Goal: Share content: Share content

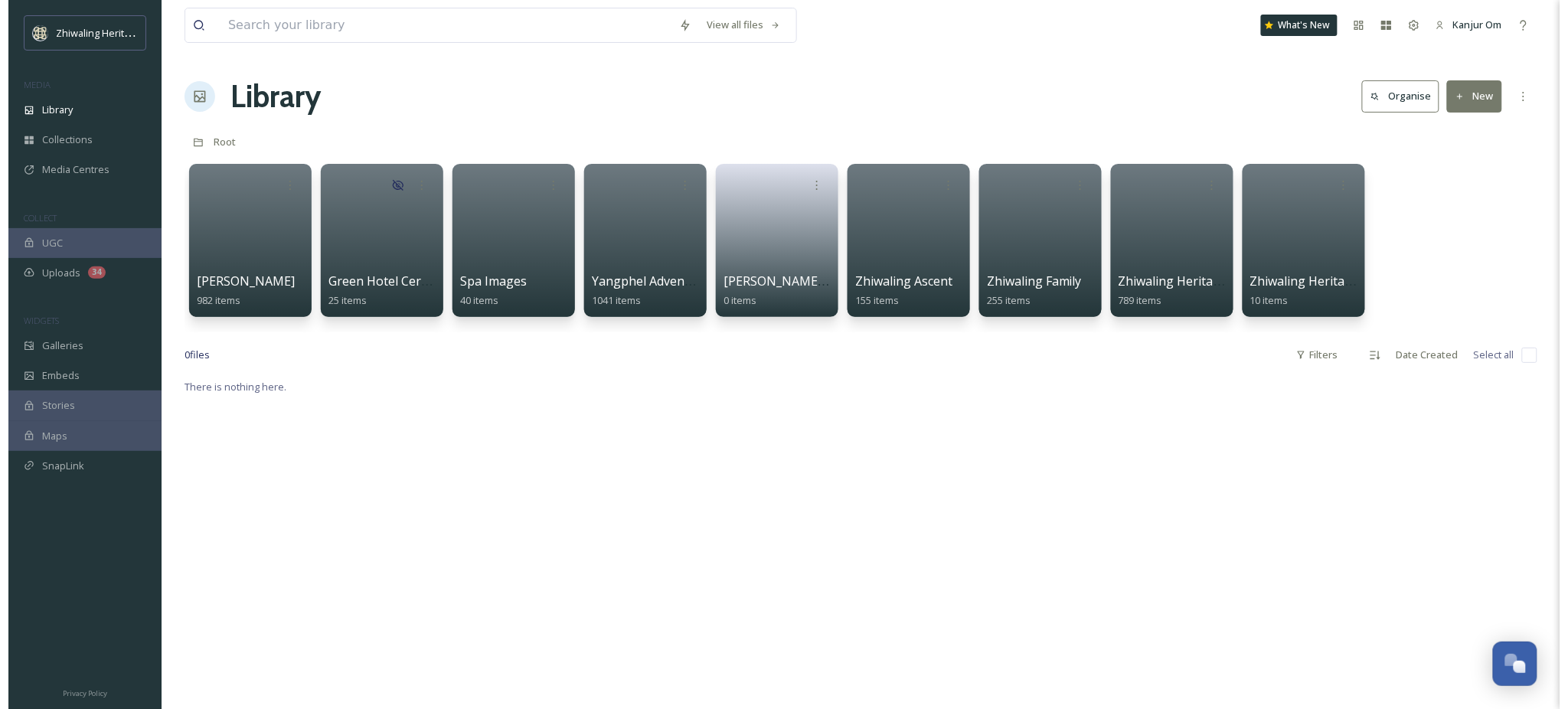
scroll to position [192, 0]
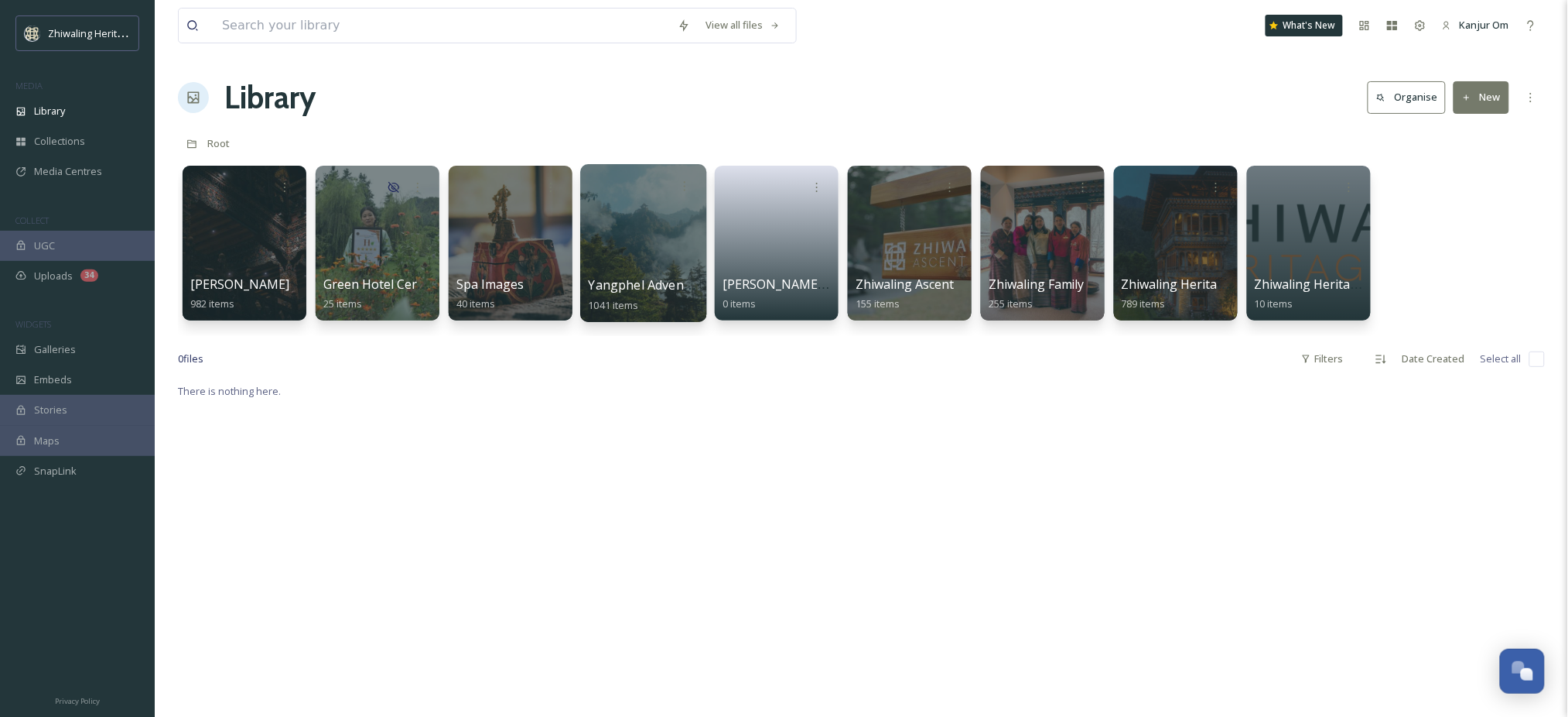
click at [603, 233] on div at bounding box center [644, 242] width 126 height 158
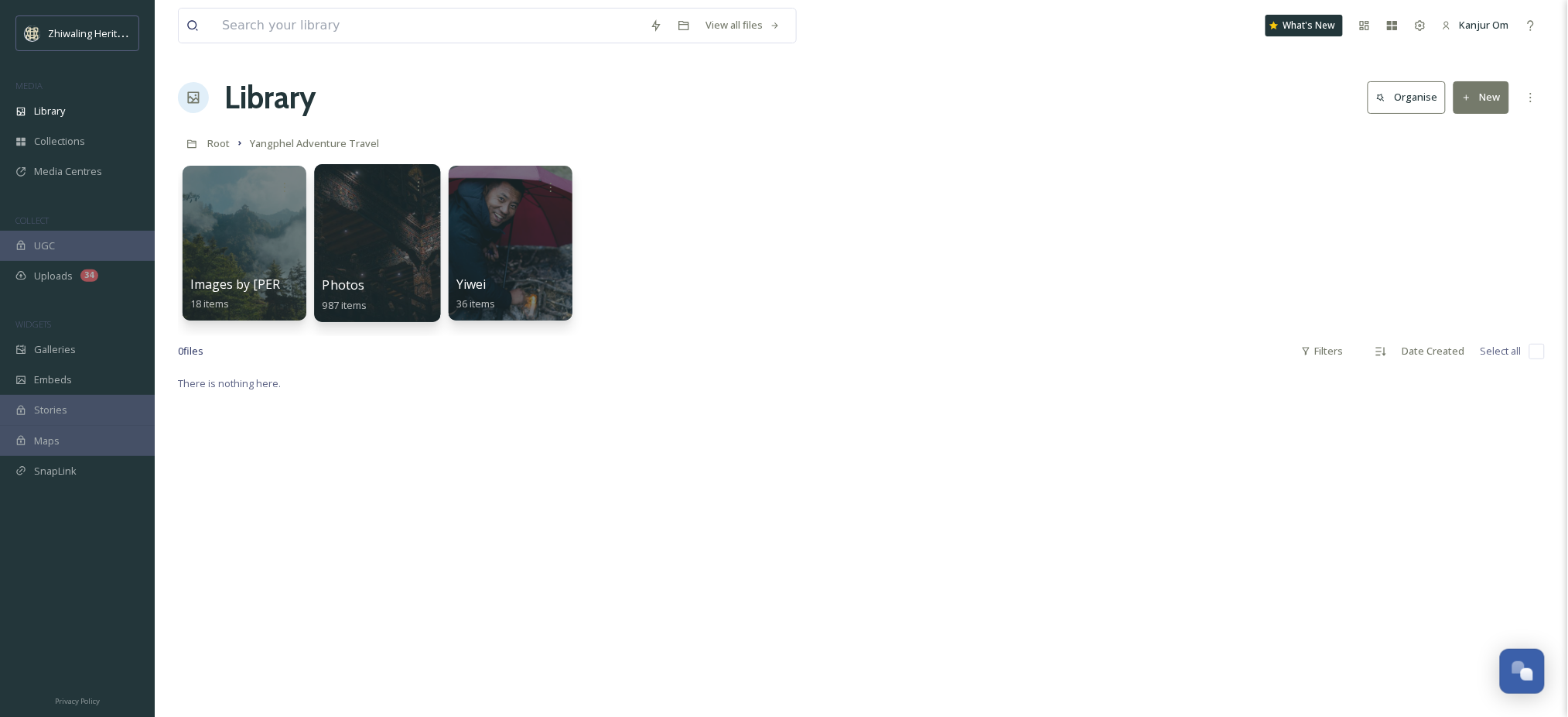
click at [414, 223] on div at bounding box center [377, 242] width 126 height 158
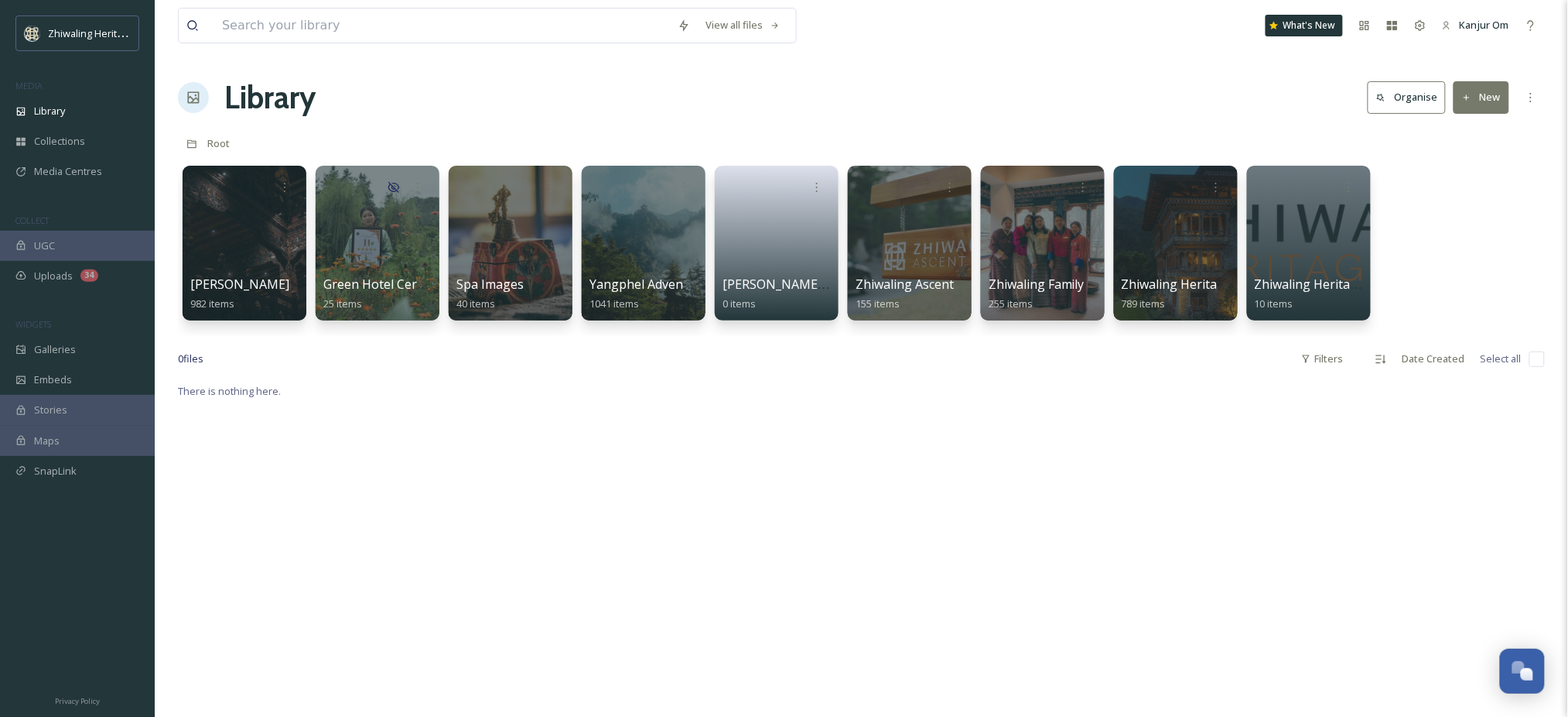
scroll to position [194, 0]
click at [669, 227] on div at bounding box center [644, 242] width 126 height 158
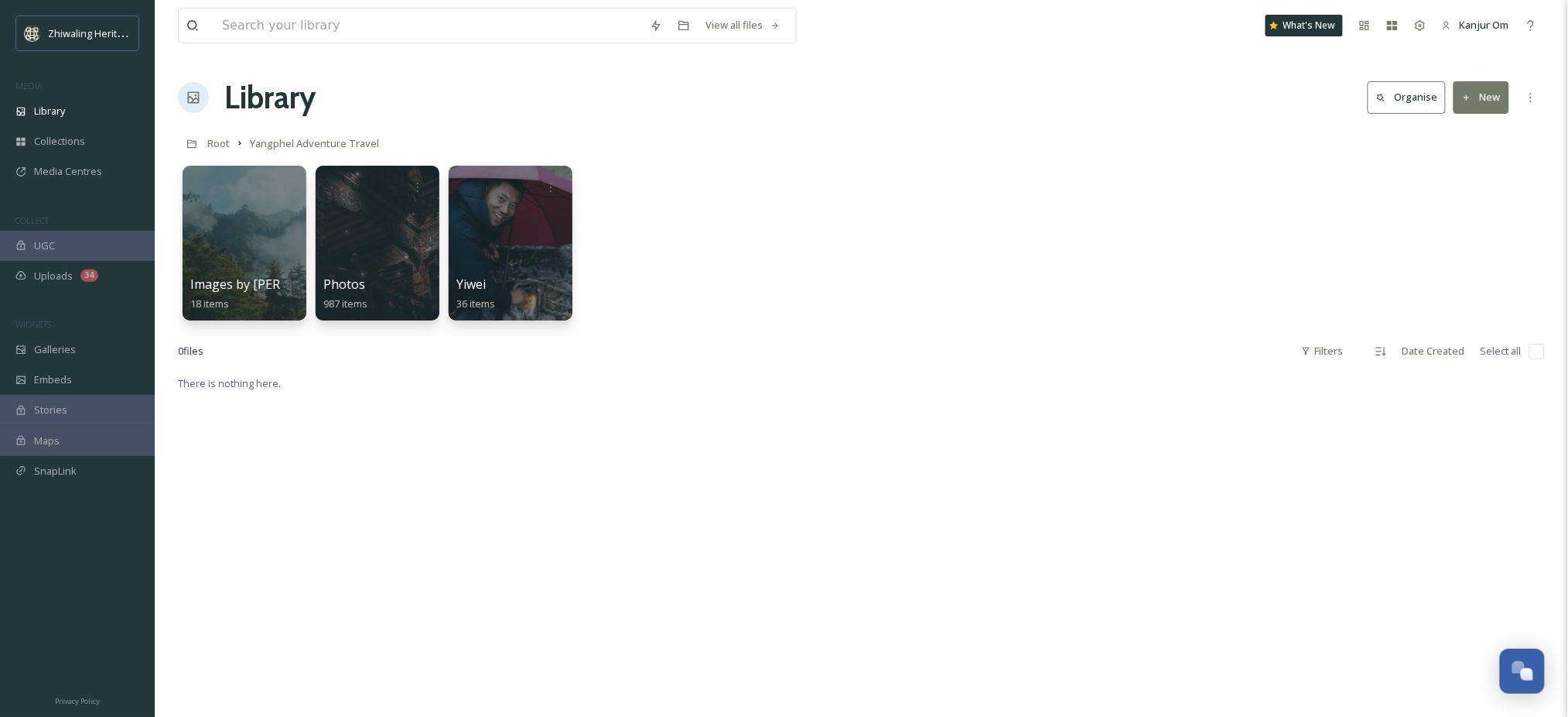
drag, startPoint x: 710, startPoint y: 286, endPoint x: 1003, endPoint y: 196, distance: 306.5
click at [1003, 196] on div "Images by Anthony and Yvi 18 items Photos 987 items Yiwei 36 items" at bounding box center [861, 247] width 1367 height 178
click at [1490, 103] on button "New" at bounding box center [1482, 97] width 55 height 32
click at [1459, 192] on span "Folder" at bounding box center [1464, 193] width 30 height 14
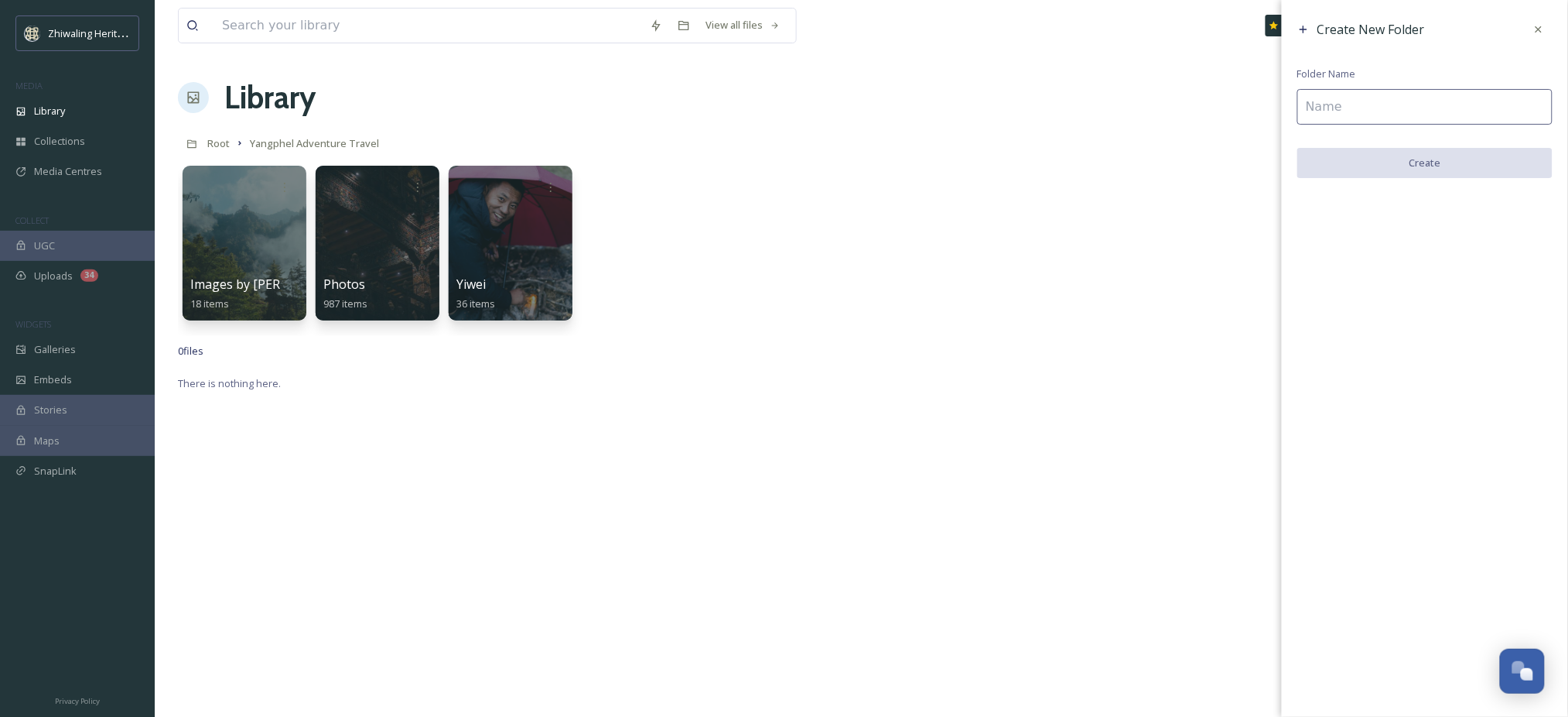
click at [1433, 102] on input at bounding box center [1424, 106] width 255 height 35
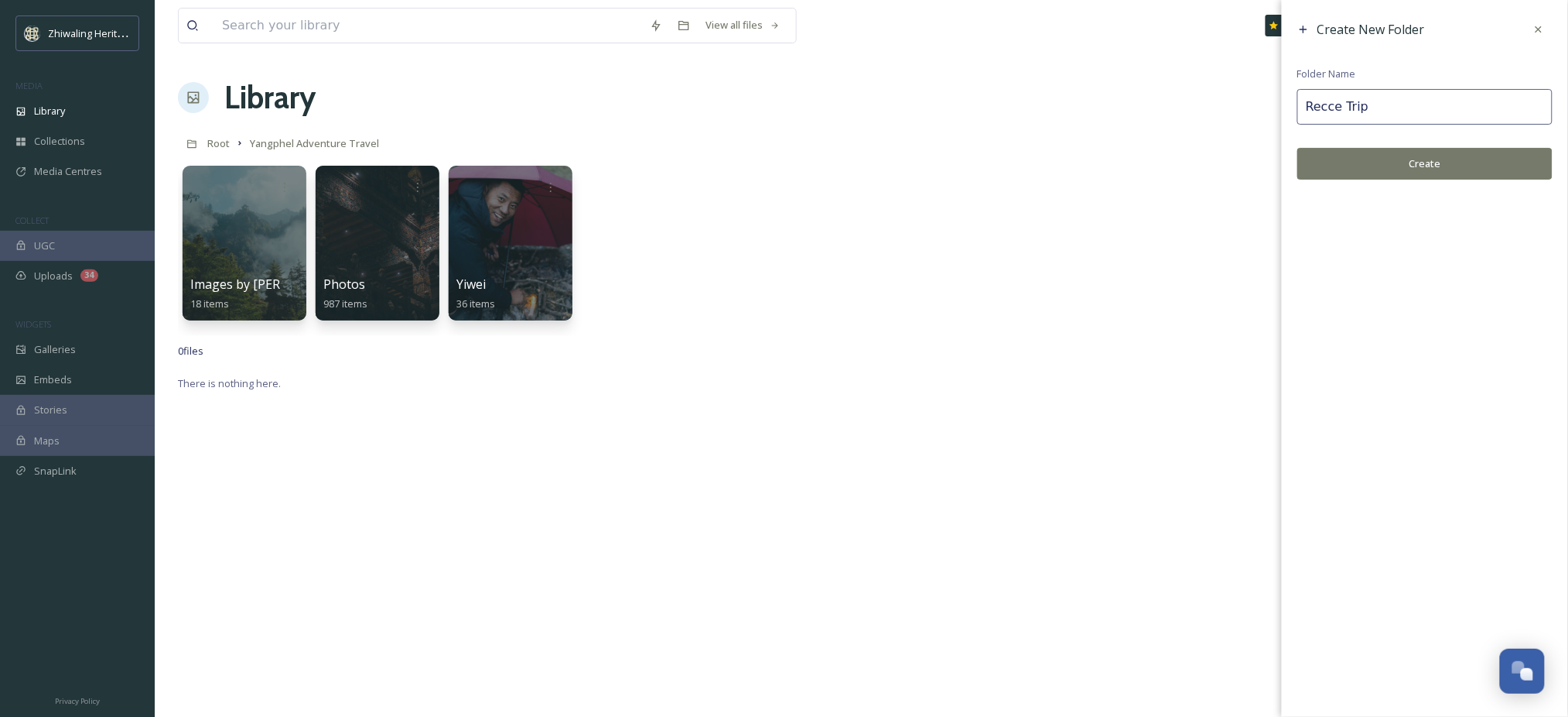
type input "Recce Trip"
click at [1466, 159] on button "Create" at bounding box center [1424, 163] width 255 height 32
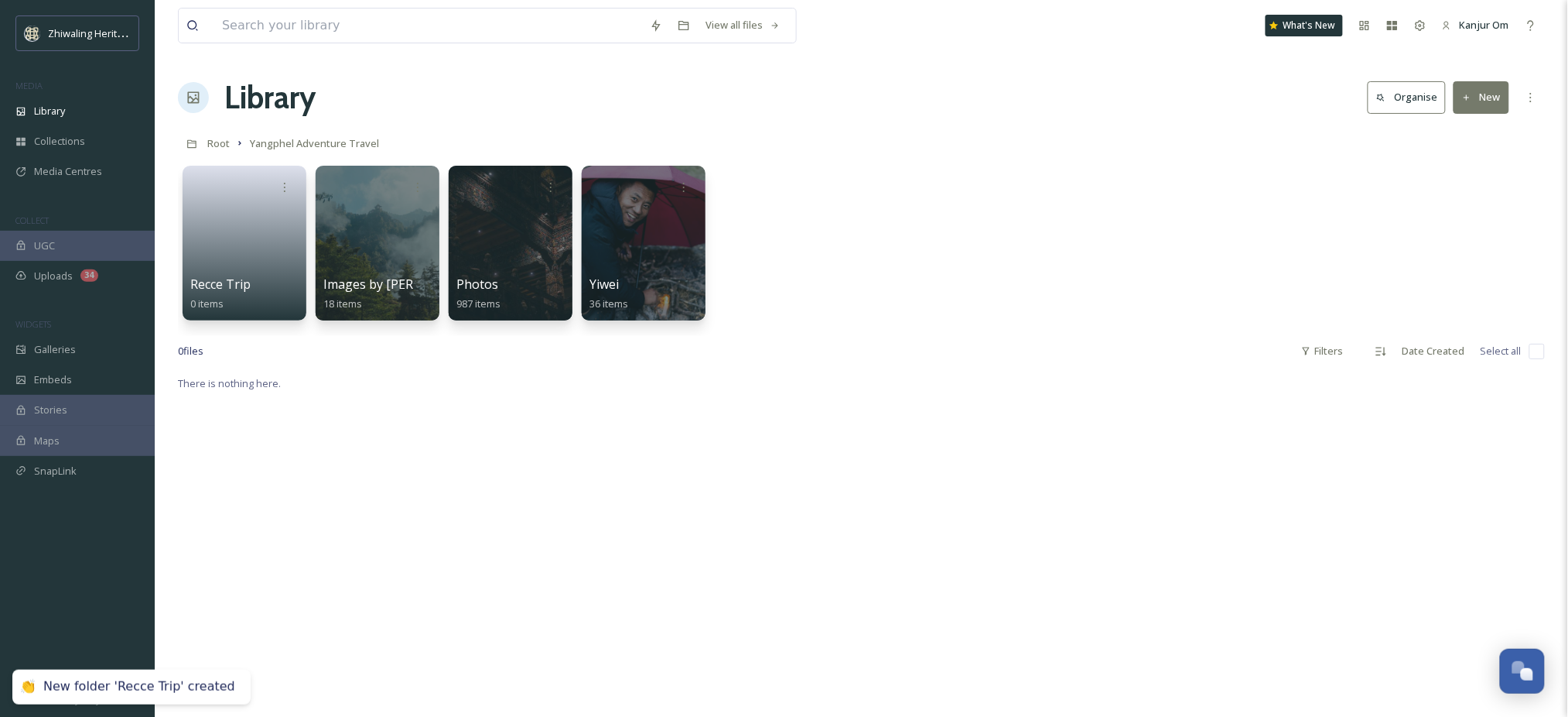
click at [901, 232] on div "Recce Trip 0 items Images by Anthony and Yvi 18 items Photos 987 items Yiwei 36…" at bounding box center [861, 247] width 1367 height 178
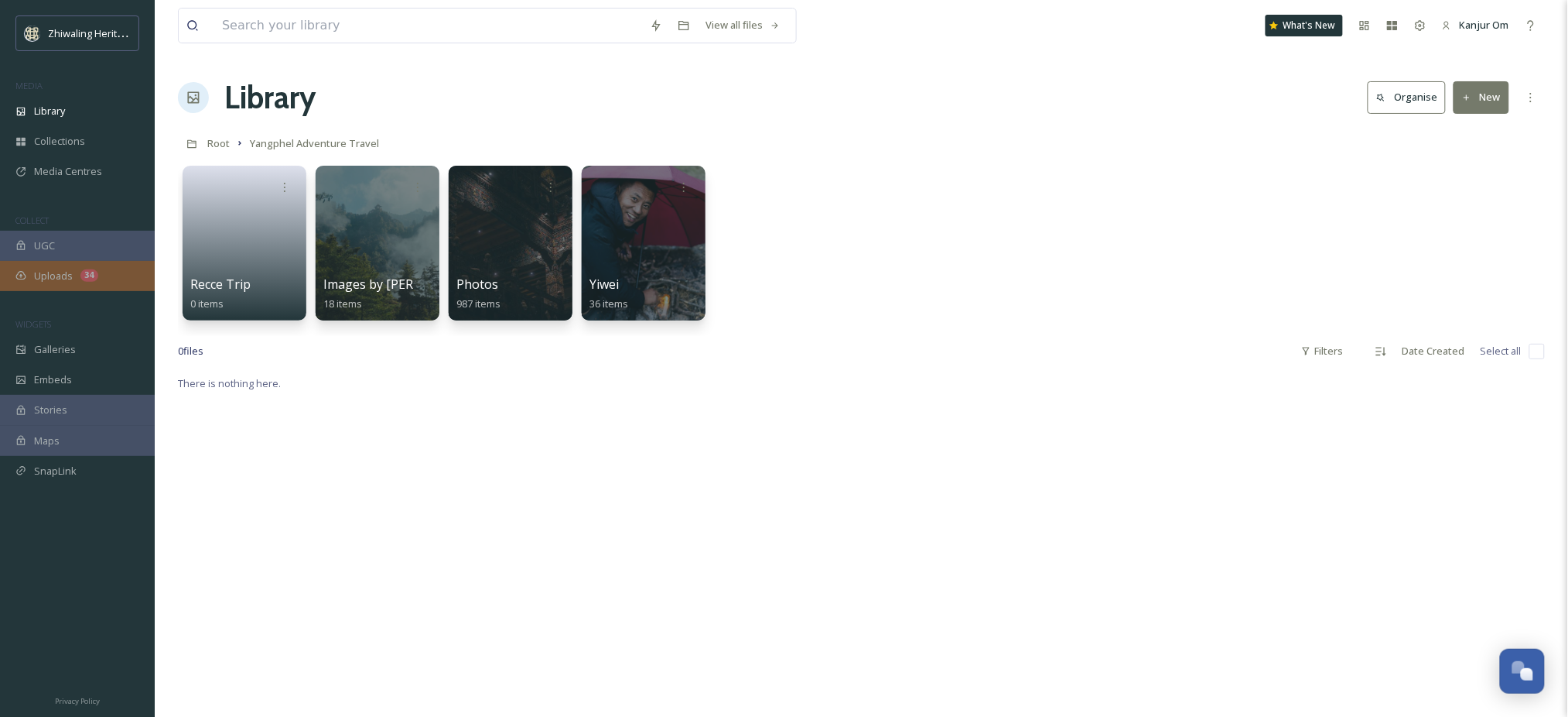
click at [33, 283] on div "Uploads 34" at bounding box center [77, 277] width 155 height 31
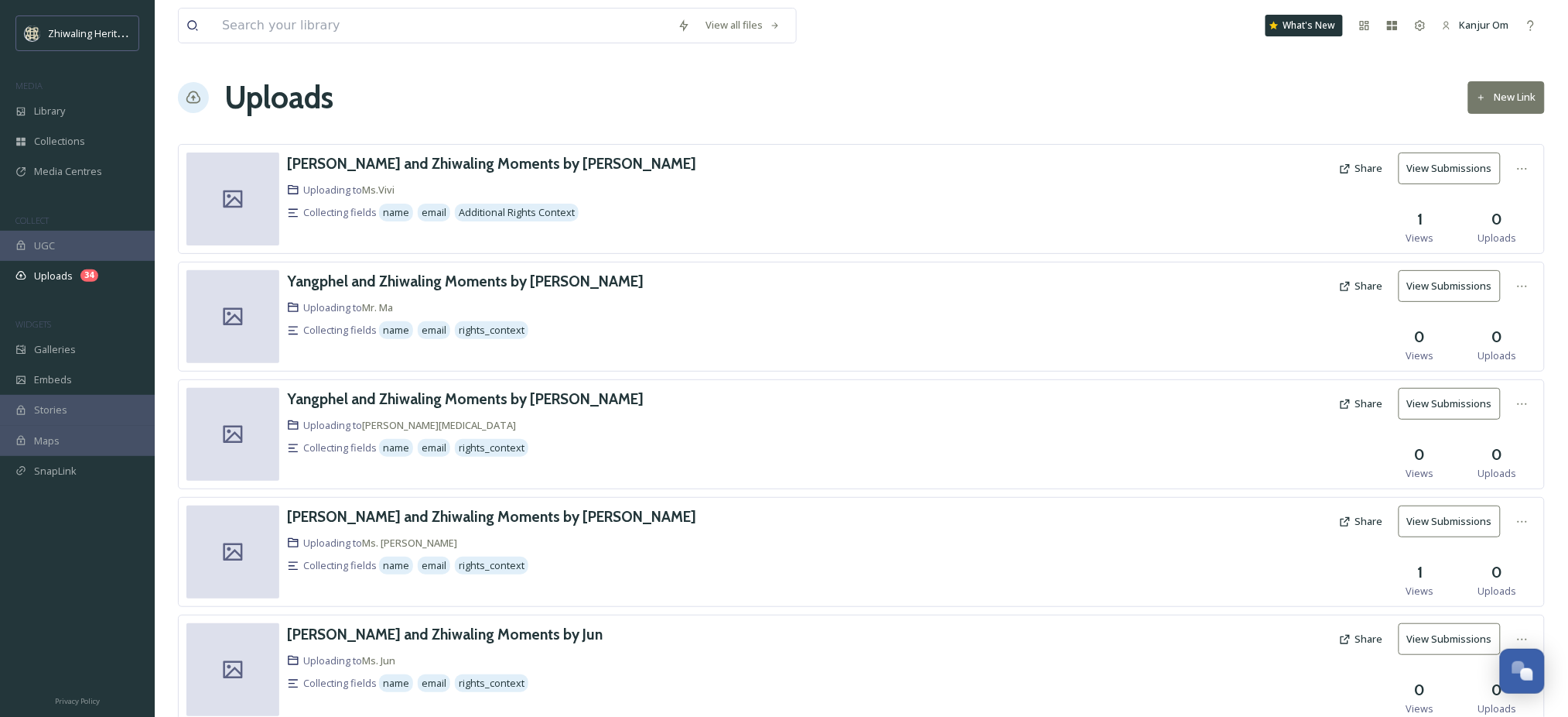
click at [1520, 97] on button "New Link" at bounding box center [1507, 97] width 77 height 32
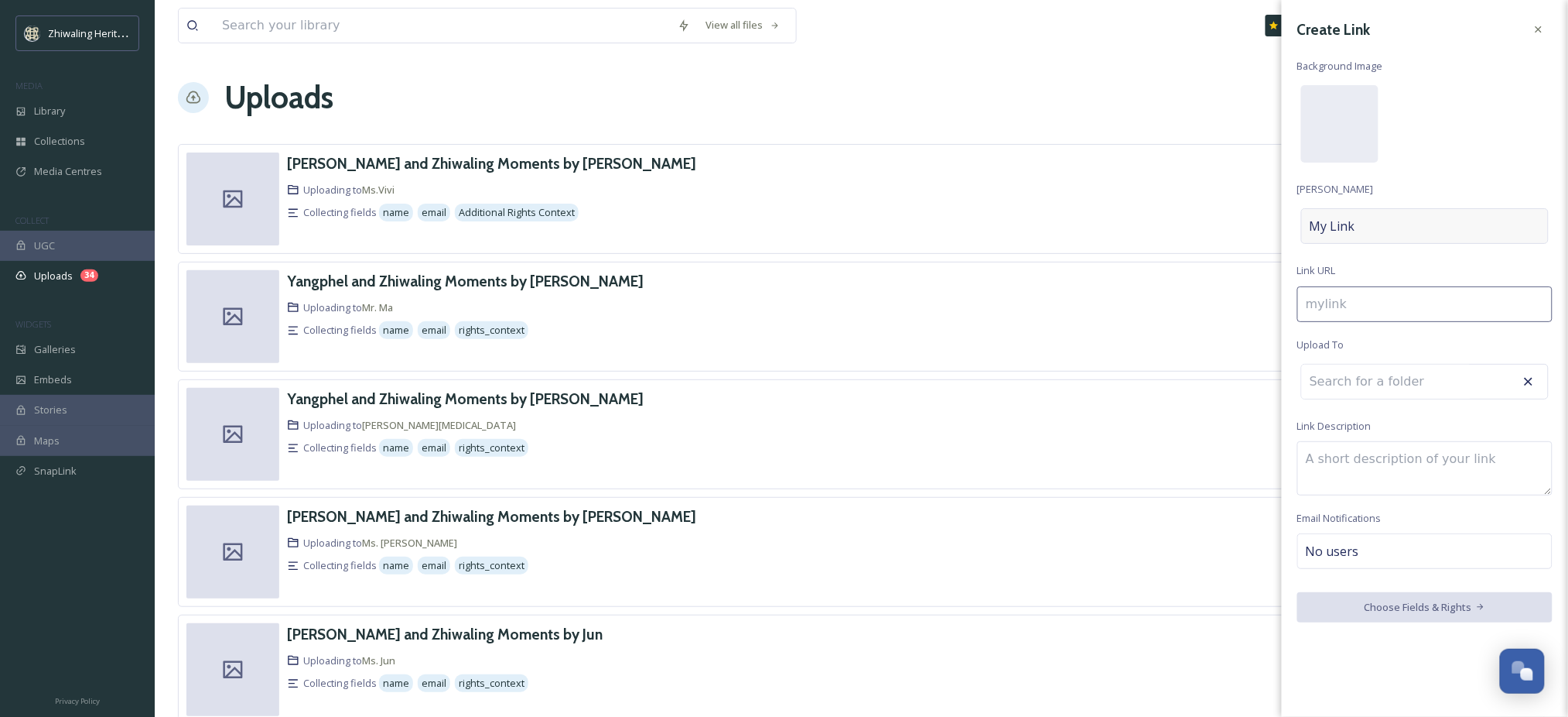
click at [1369, 224] on div "My Link" at bounding box center [1424, 226] width 248 height 35
type input "r"
type input "R"
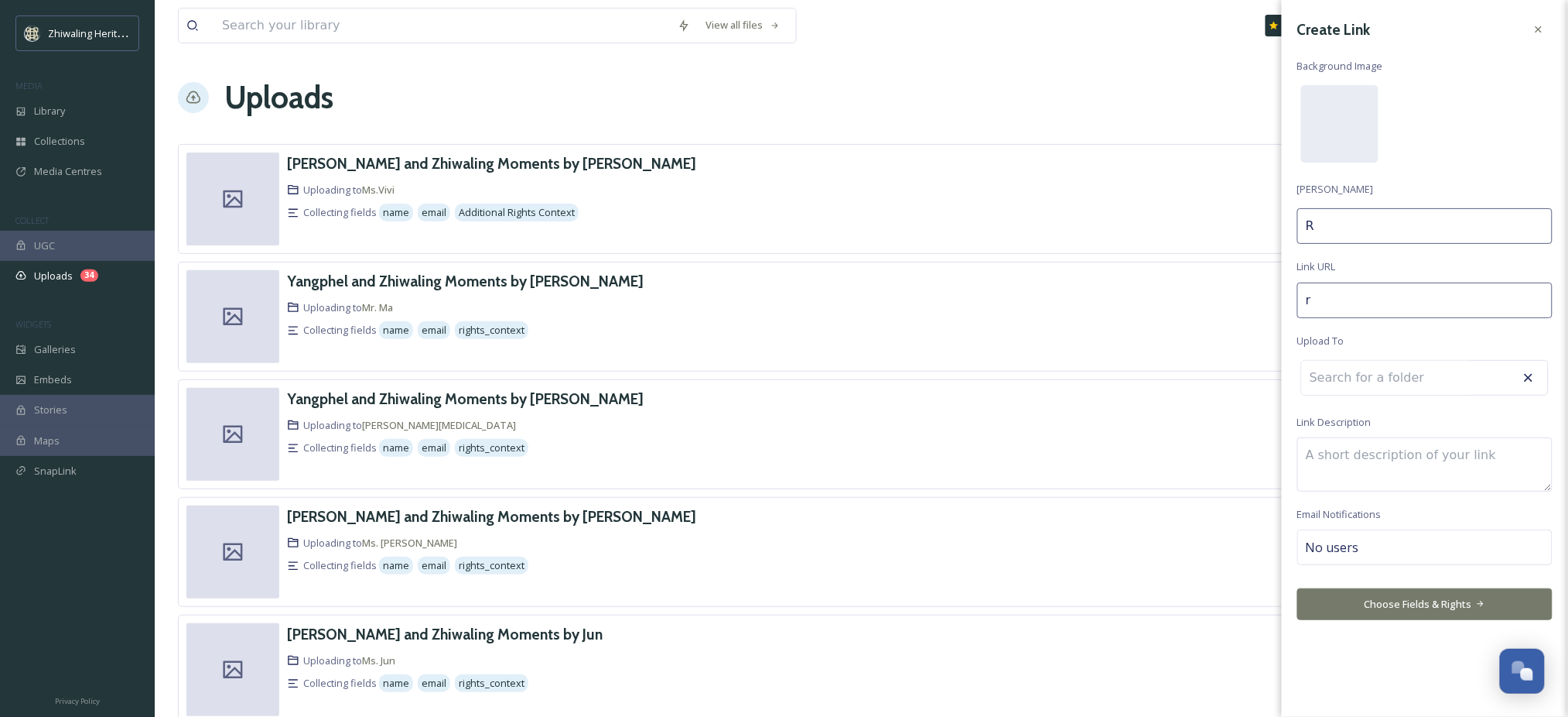
type input "re"
type input "Re"
type input "rec"
type input "Rec"
type input "recc"
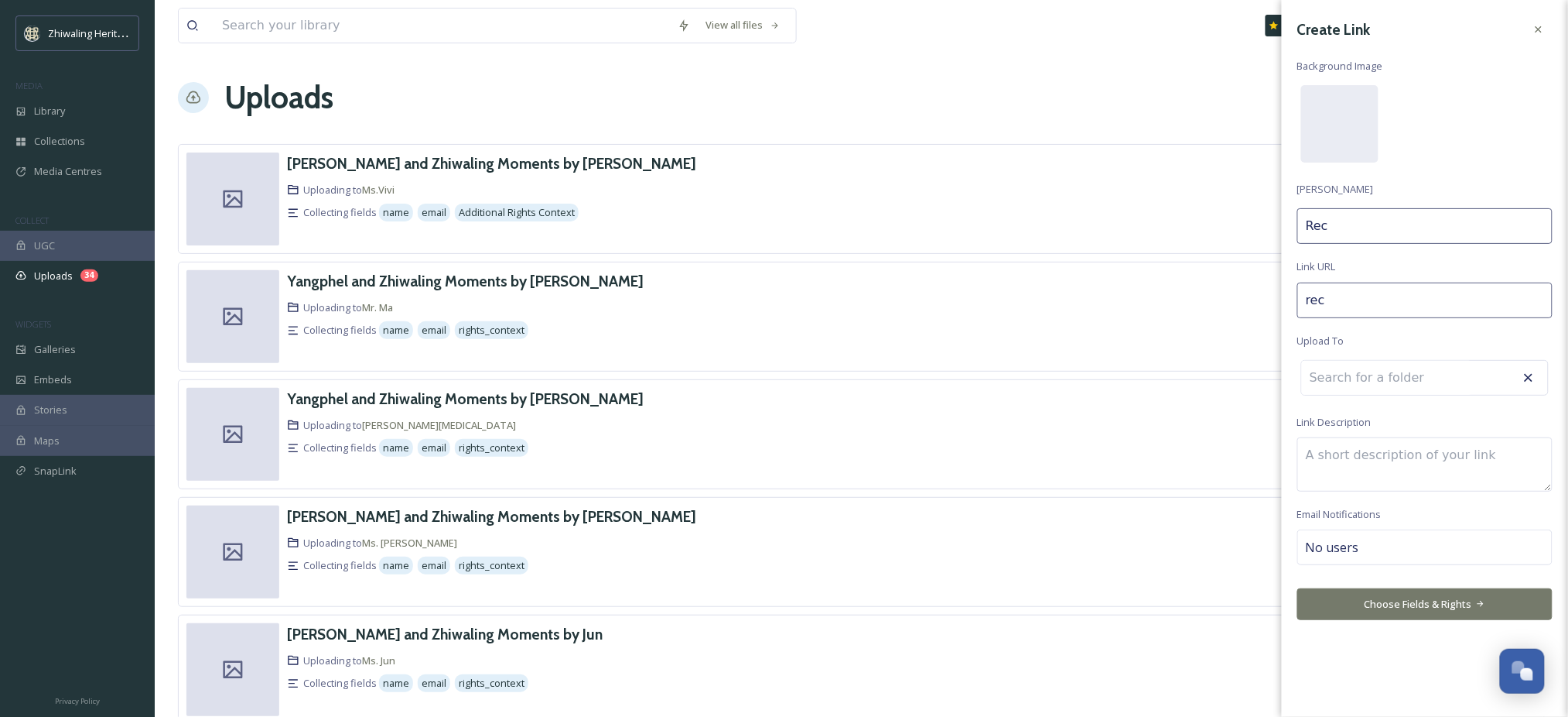
type input "Recc"
type input "recce"
type input "Recce"
type input "recce-"
type input "Recce"
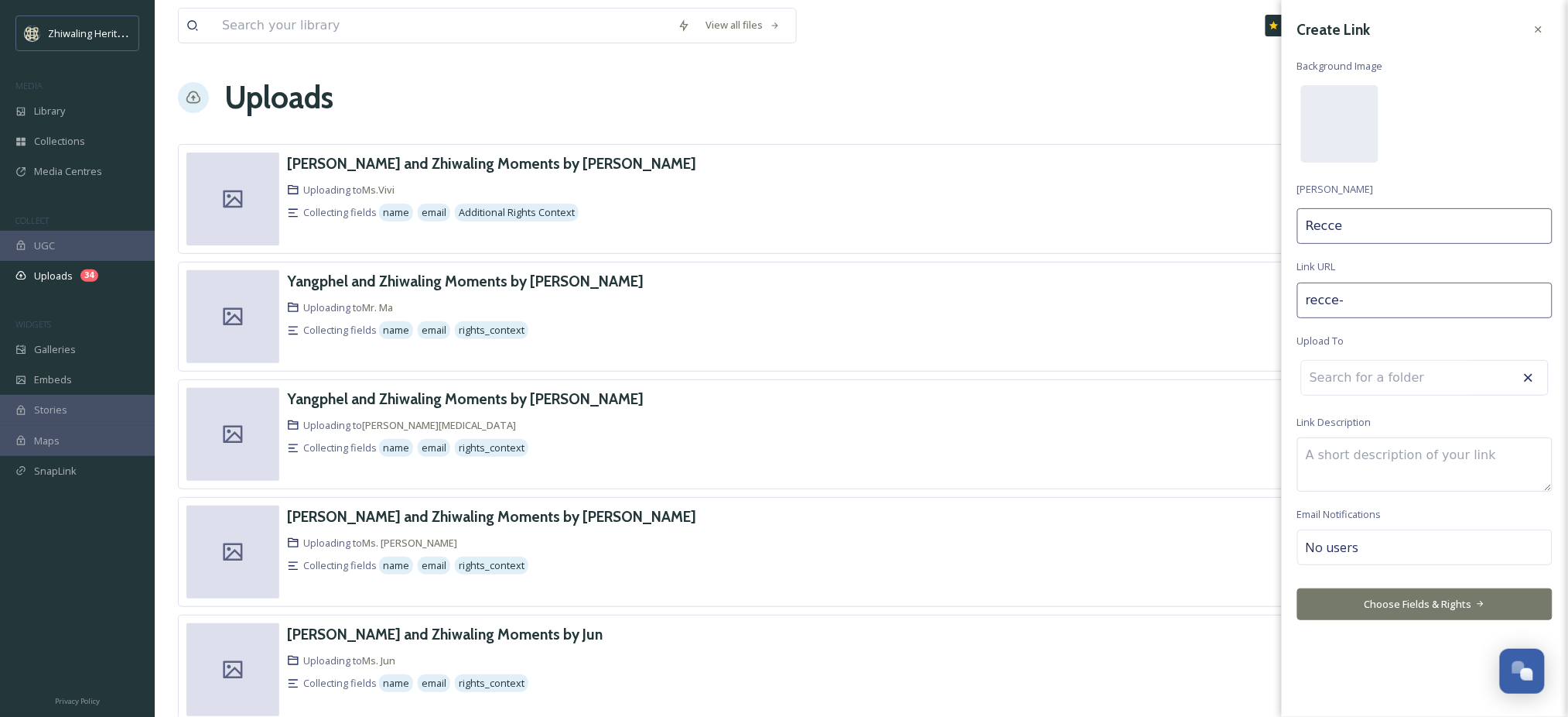
type input "recce-t"
type input "Recce T"
type input "recce-tr"
type input "Recce Tr"
type input "recce-tri"
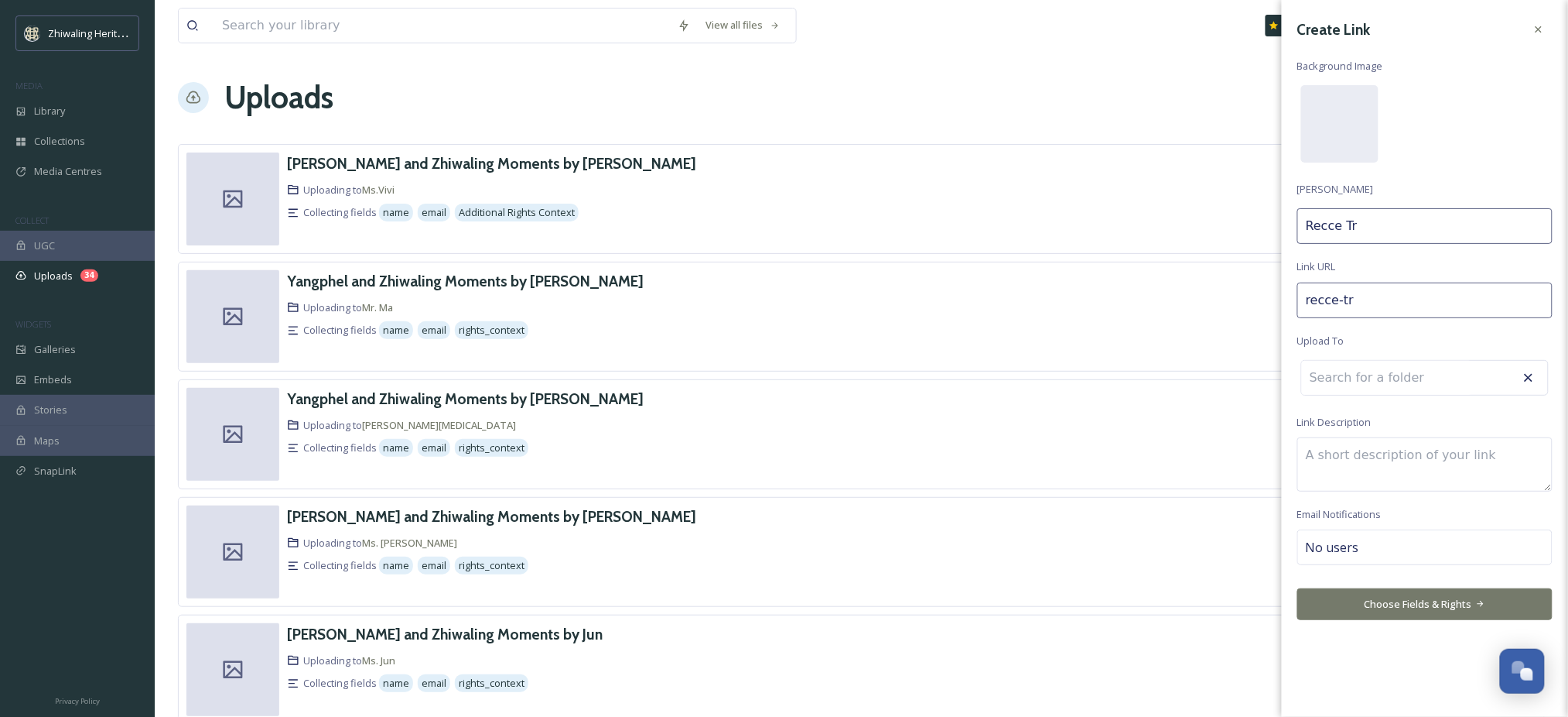
type input "Recce Tri"
type input "recce-trip"
type input "Recce Trip"
click at [1352, 380] on input at bounding box center [1387, 382] width 170 height 34
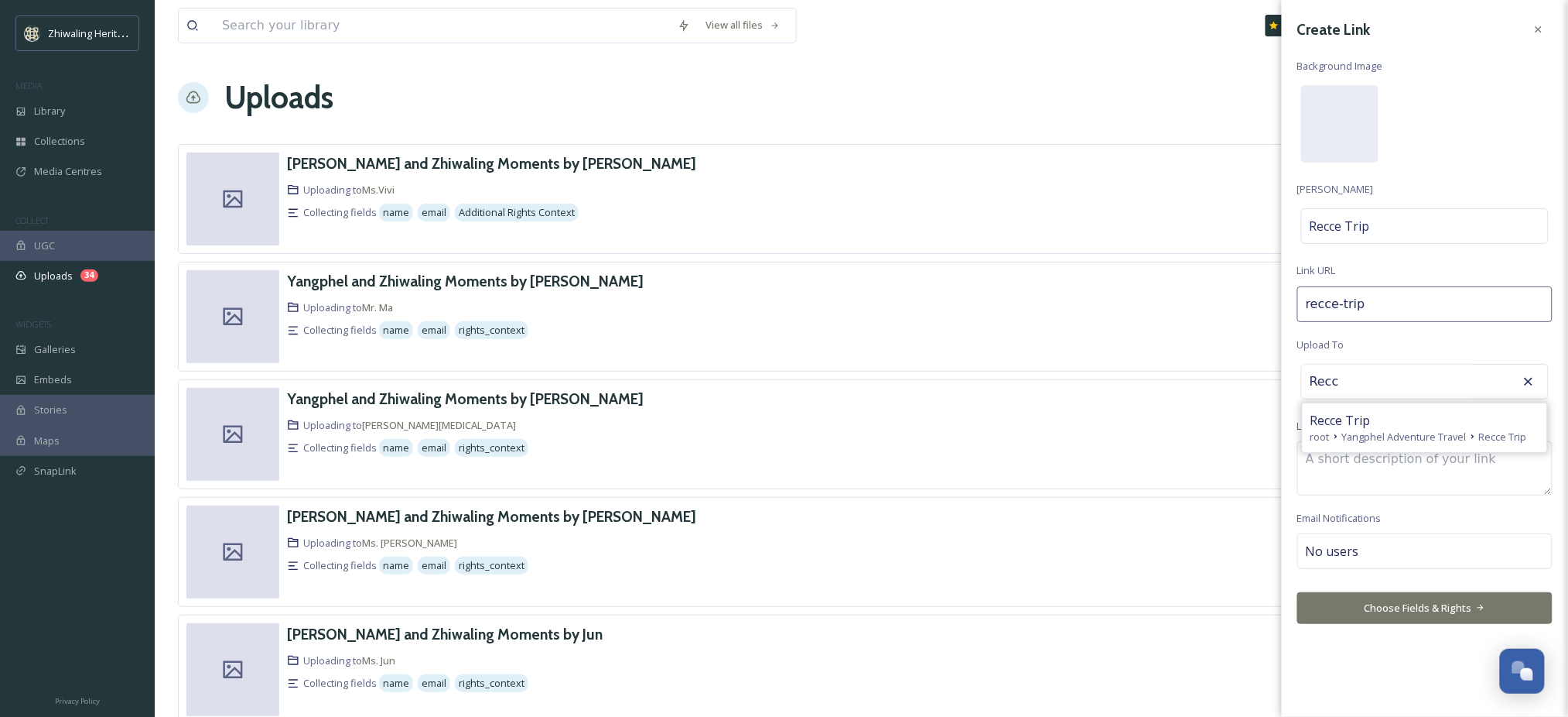
click at [1344, 427] on span "Recce Trip" at bounding box center [1340, 419] width 60 height 18
type input "Recce Trip"
click at [1374, 549] on div "No users" at bounding box center [1424, 550] width 255 height 35
click at [1374, 557] on input at bounding box center [1383, 550] width 155 height 18
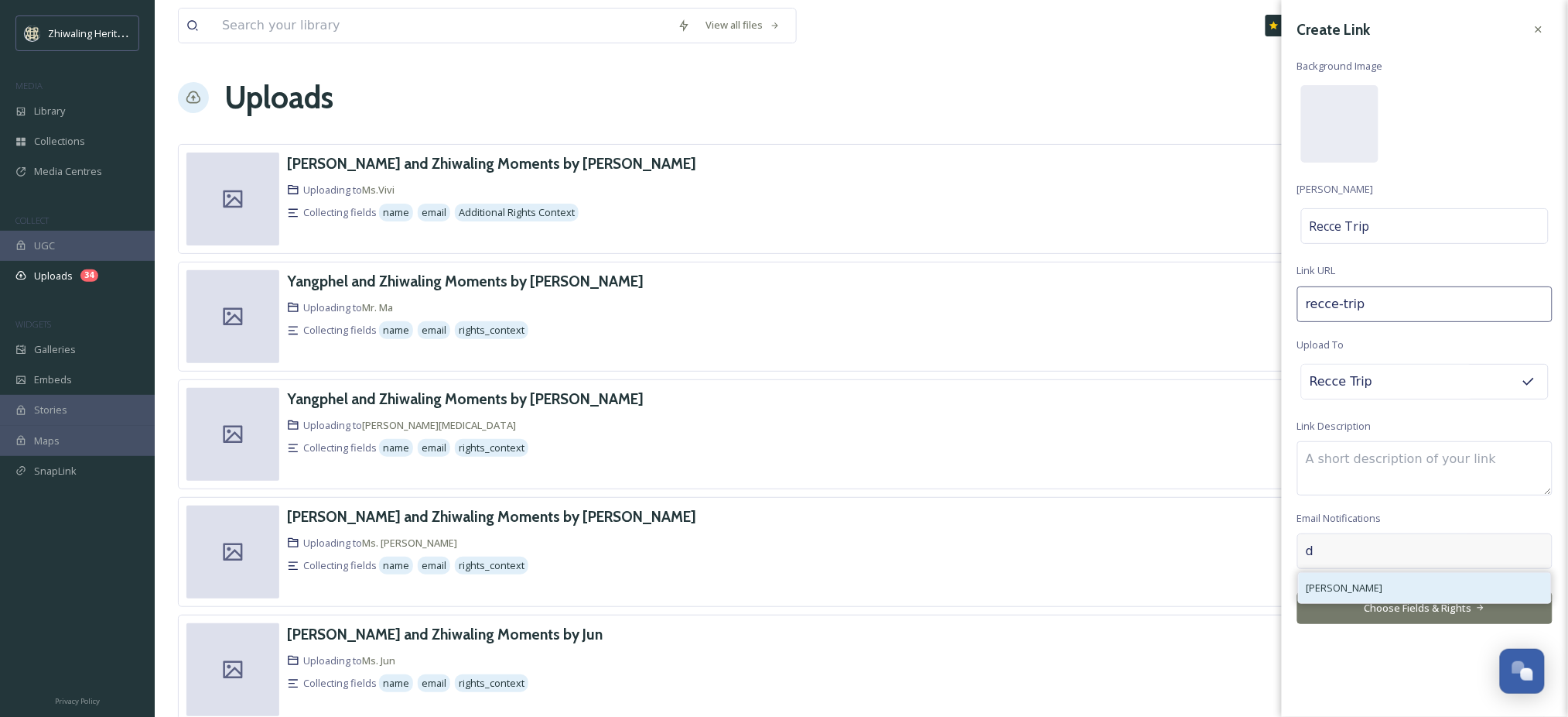
type input "d"
click at [1367, 574] on div "Dorji Tshoden" at bounding box center [1425, 588] width 253 height 31
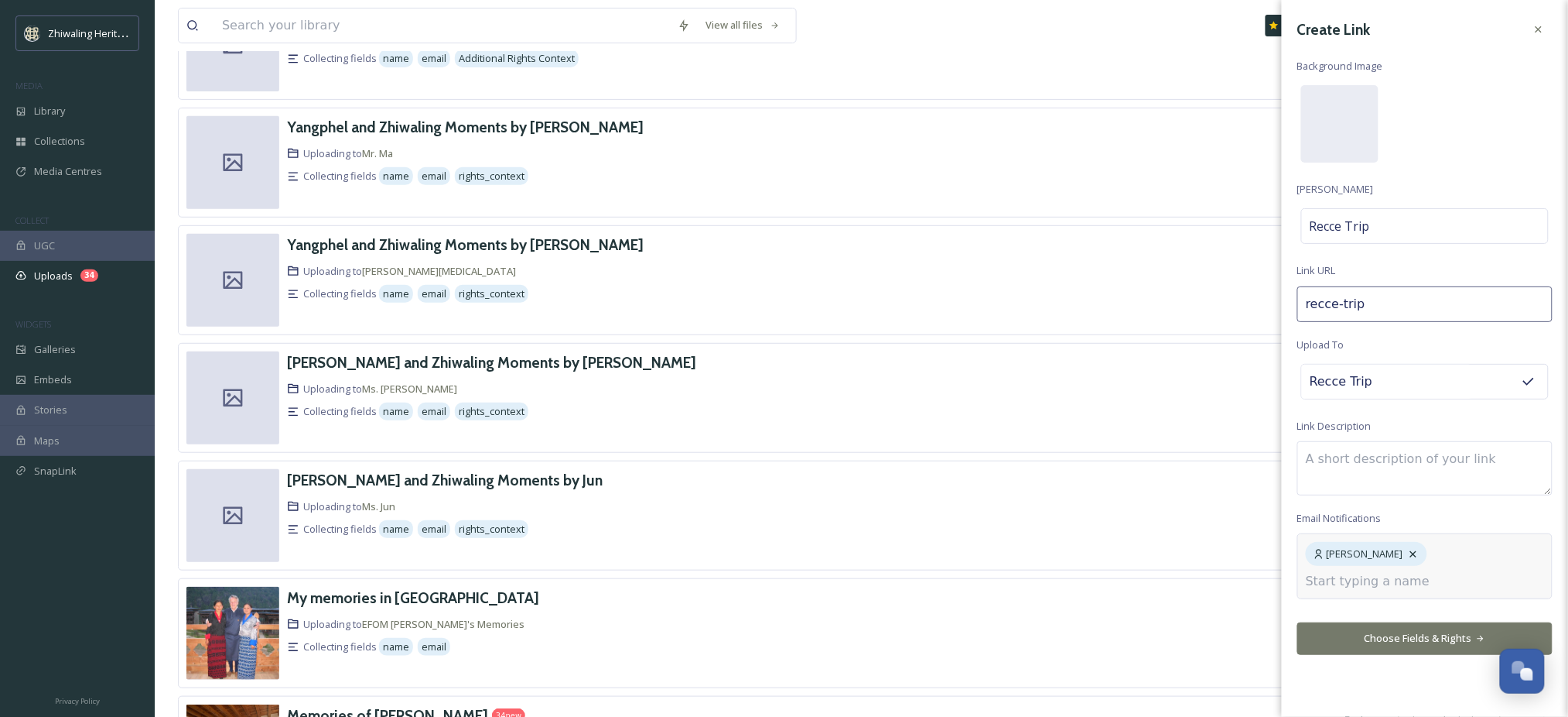
scroll to position [206, 0]
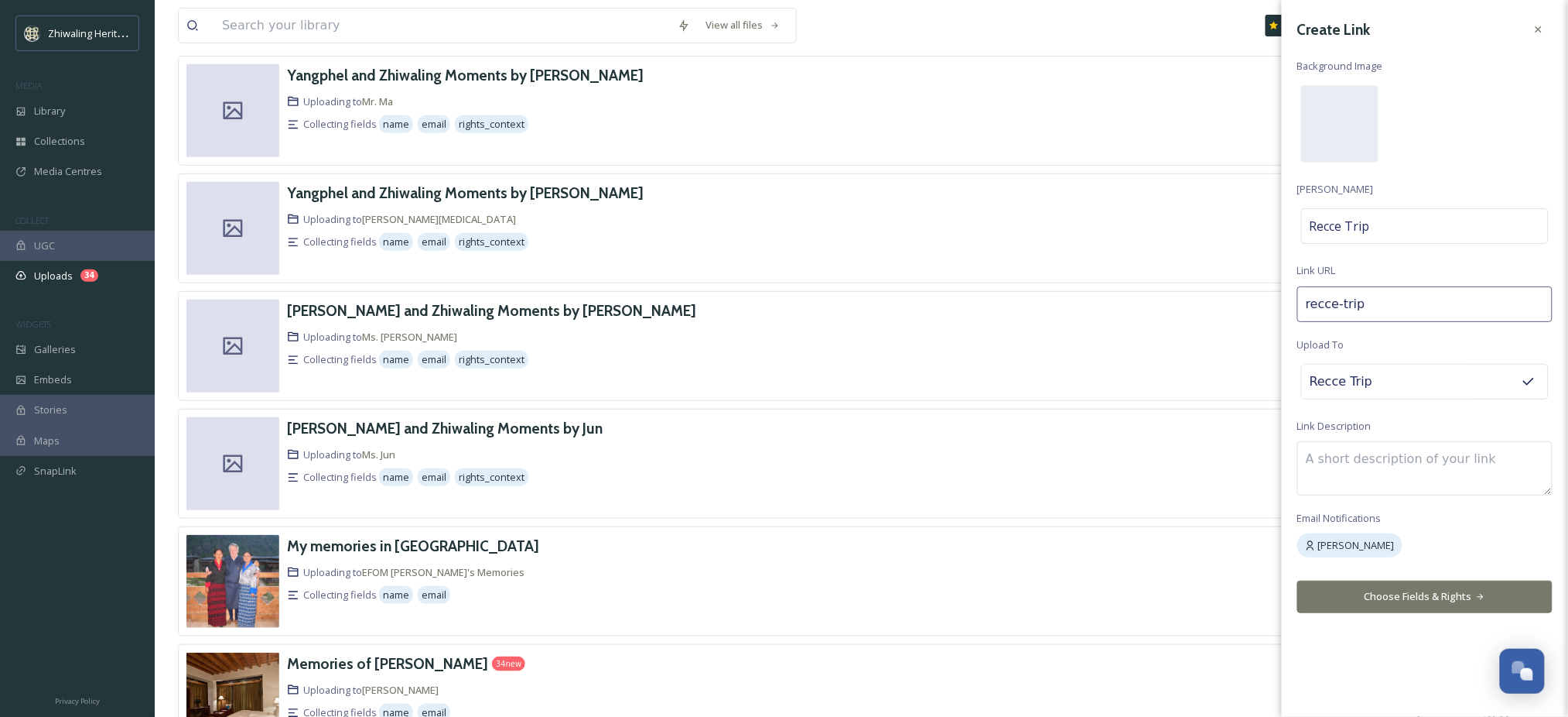
click at [1427, 639] on div "Create Link Background Image Link Title Recce Trip Link URL recce-trip Upload T…" at bounding box center [1424, 358] width 286 height 717
click at [1445, 596] on button "Choose Fields & Rights" at bounding box center [1424, 596] width 255 height 32
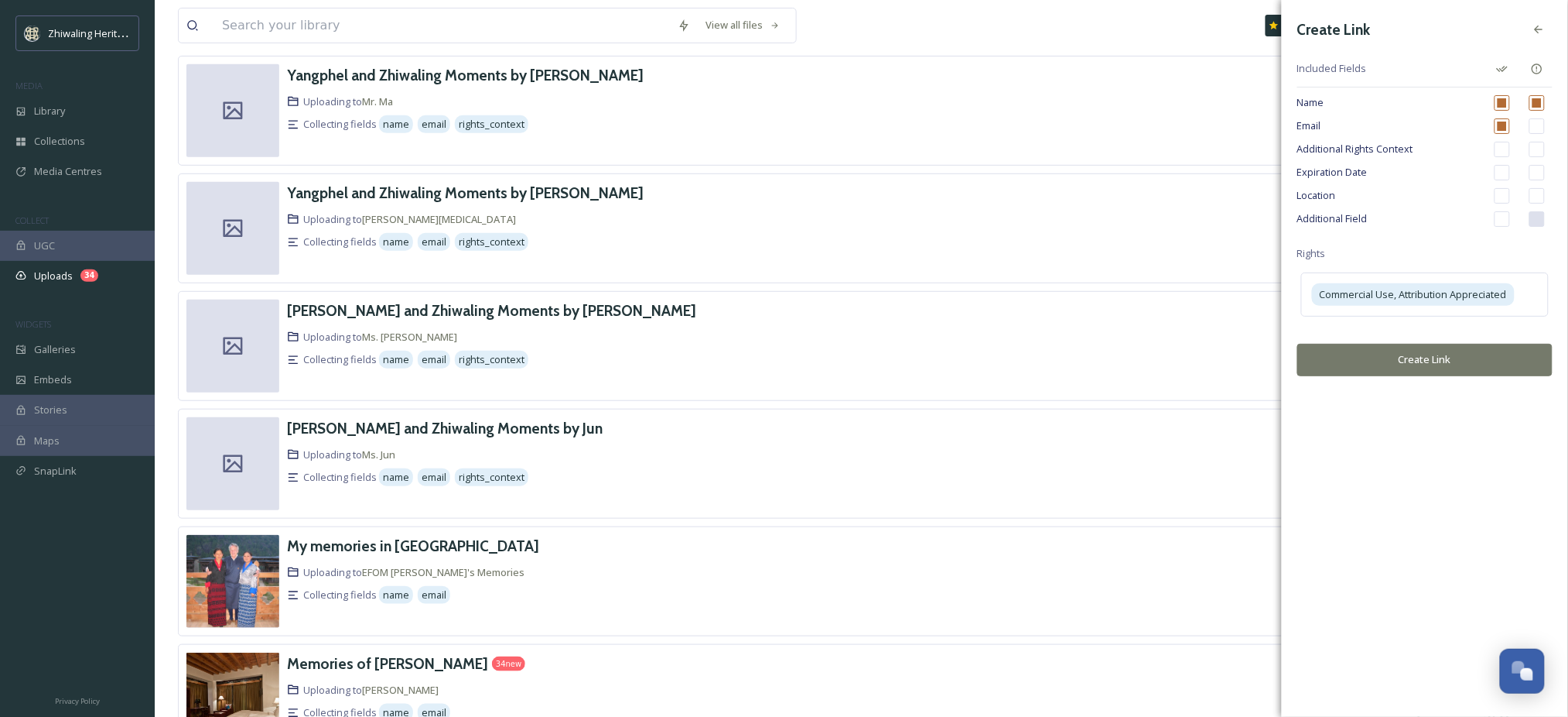
click at [1505, 196] on input "checkbox" at bounding box center [1502, 196] width 15 height 15
checkbox input "true"
click at [1537, 198] on input "checkbox" at bounding box center [1537, 196] width 15 height 15
checkbox input "true"
click at [1394, 359] on button "Create Link" at bounding box center [1424, 359] width 255 height 32
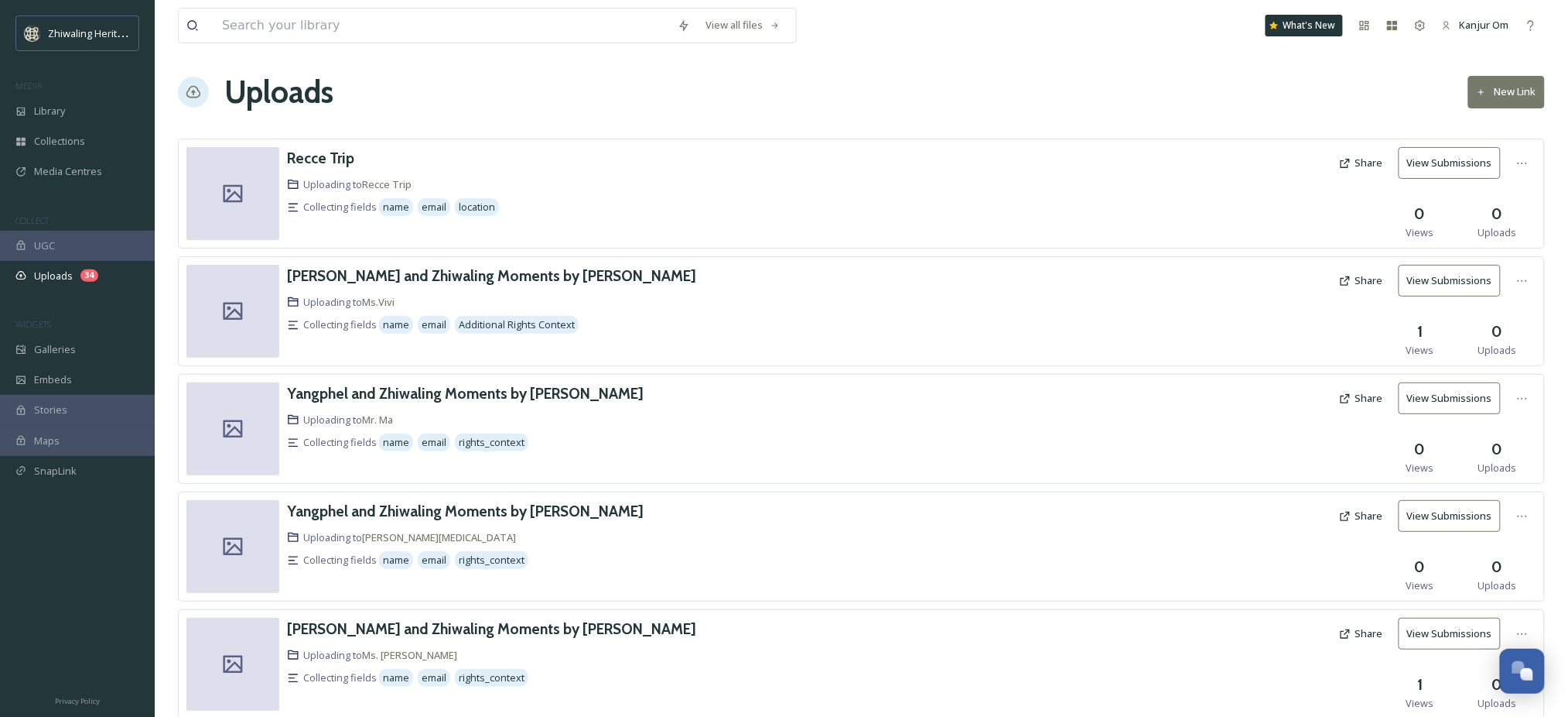
scroll to position [0, 0]
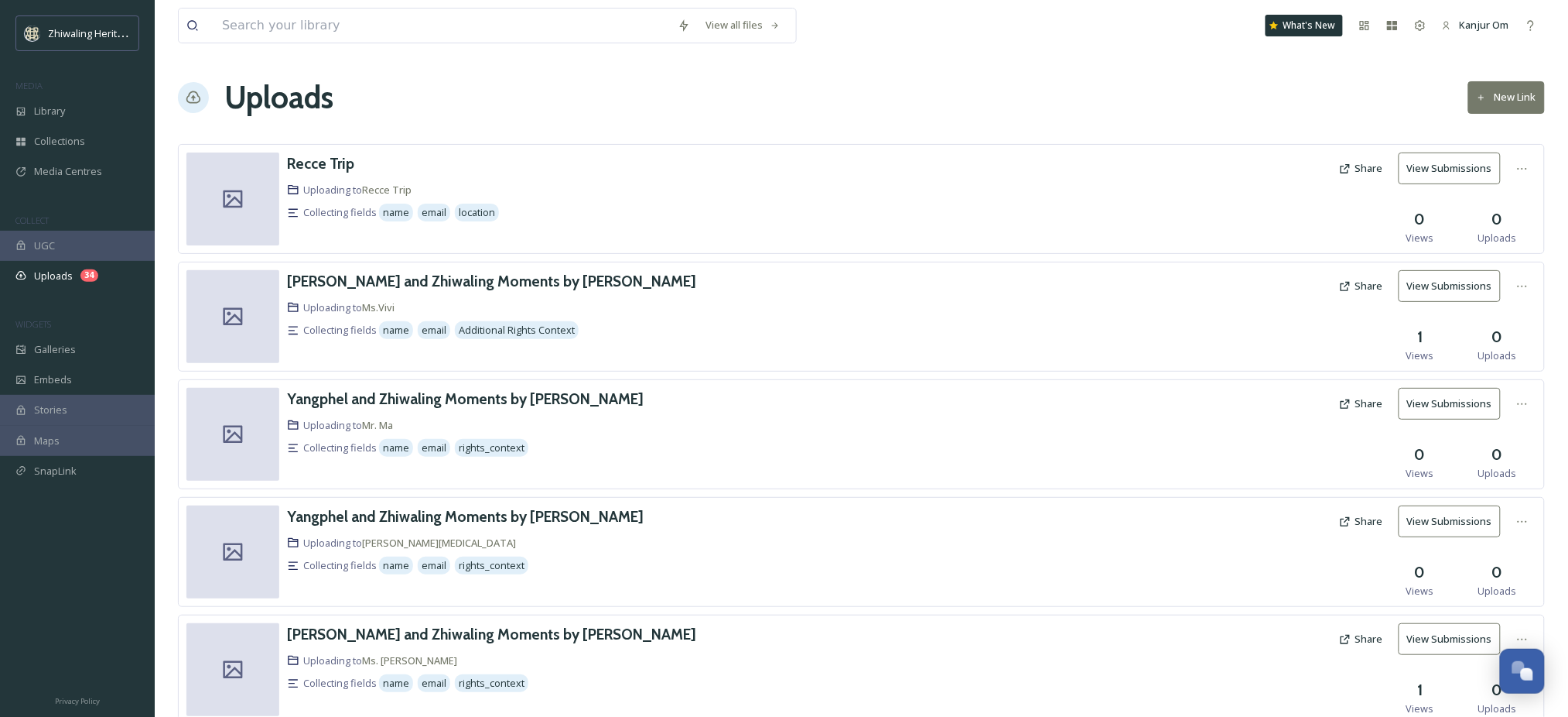
click at [1370, 160] on button "Share" at bounding box center [1361, 168] width 59 height 31
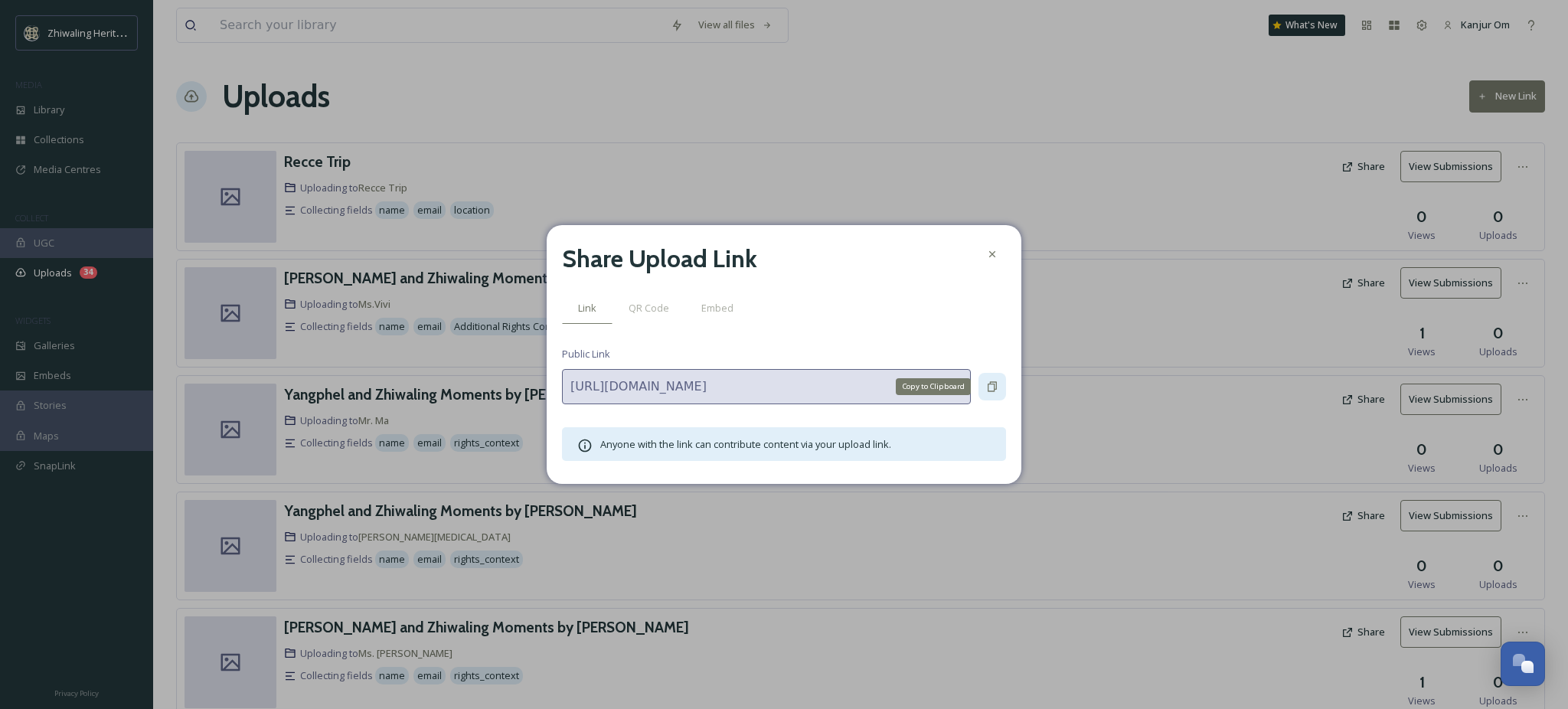
click at [992, 385] on icon at bounding box center [992, 386] width 12 height 12
click at [998, 243] on div at bounding box center [992, 254] width 27 height 27
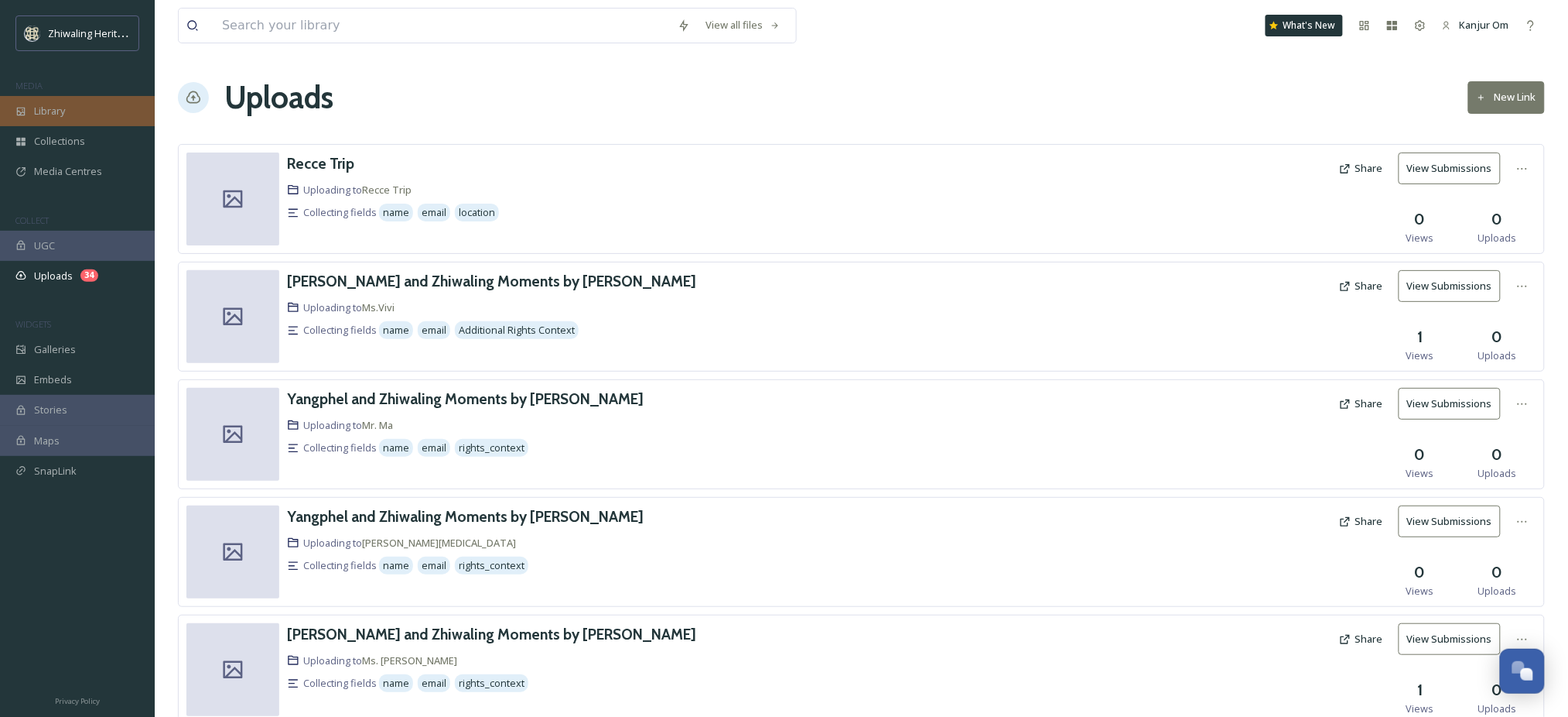
click at [89, 107] on div "Library" at bounding box center [77, 111] width 155 height 31
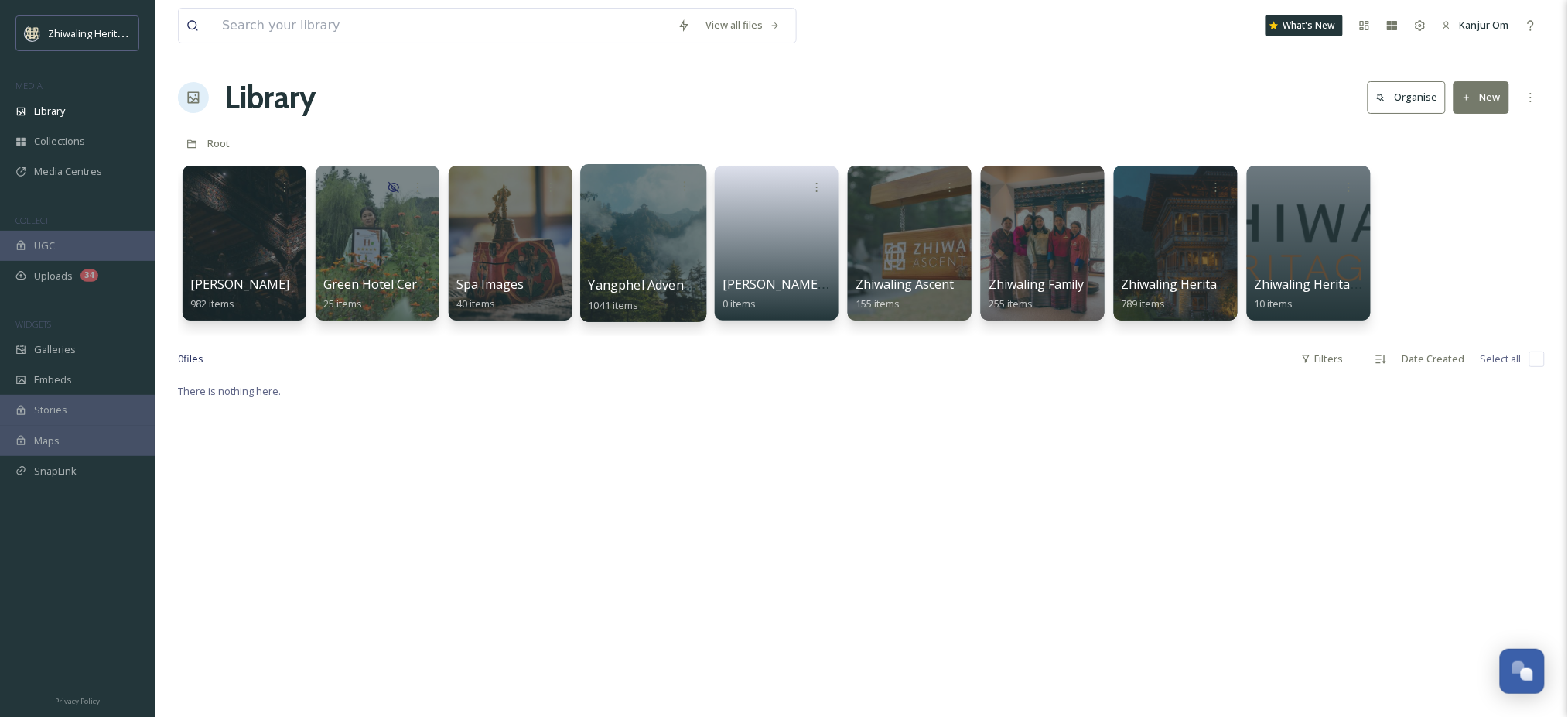
click at [678, 260] on div at bounding box center [644, 242] width 126 height 158
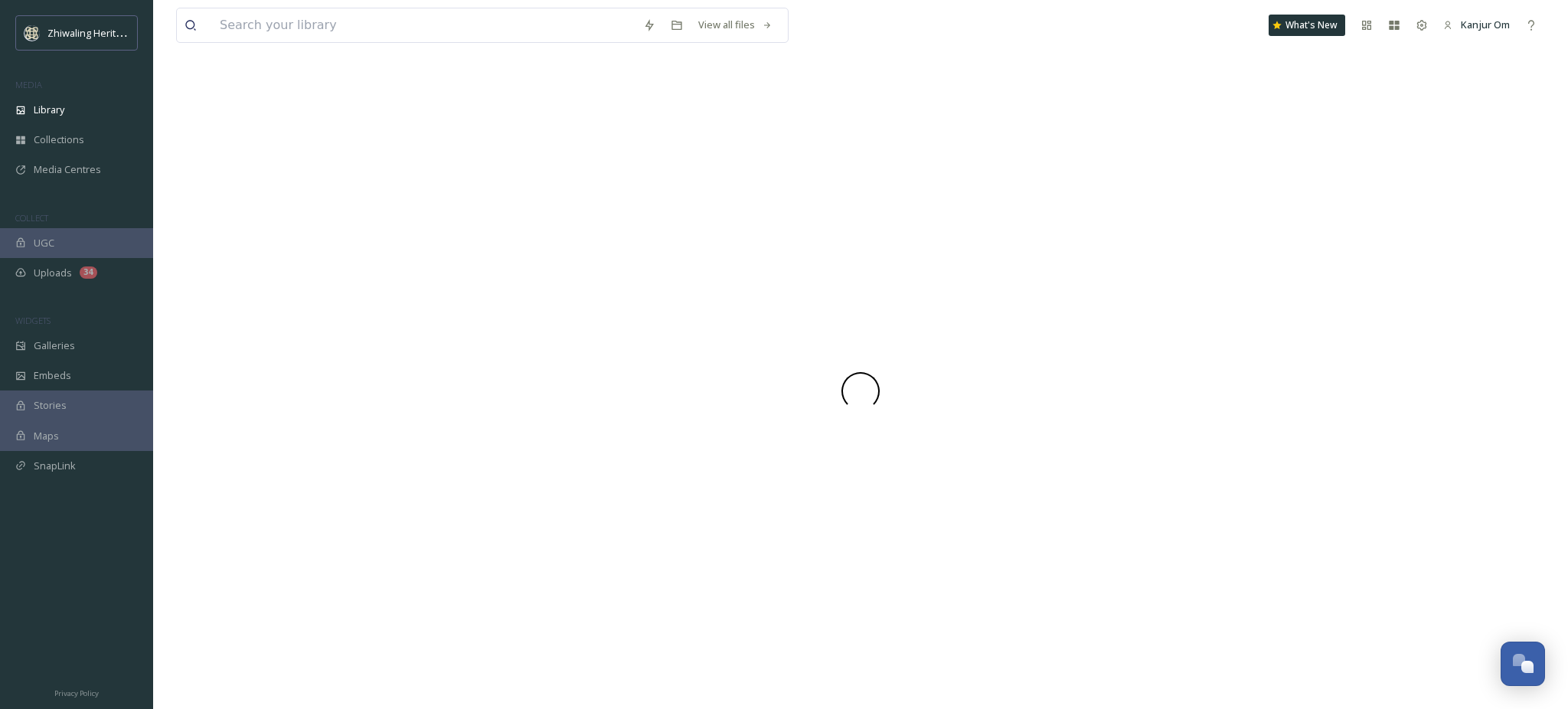
click at [671, 257] on div at bounding box center [861, 391] width 1369 height 635
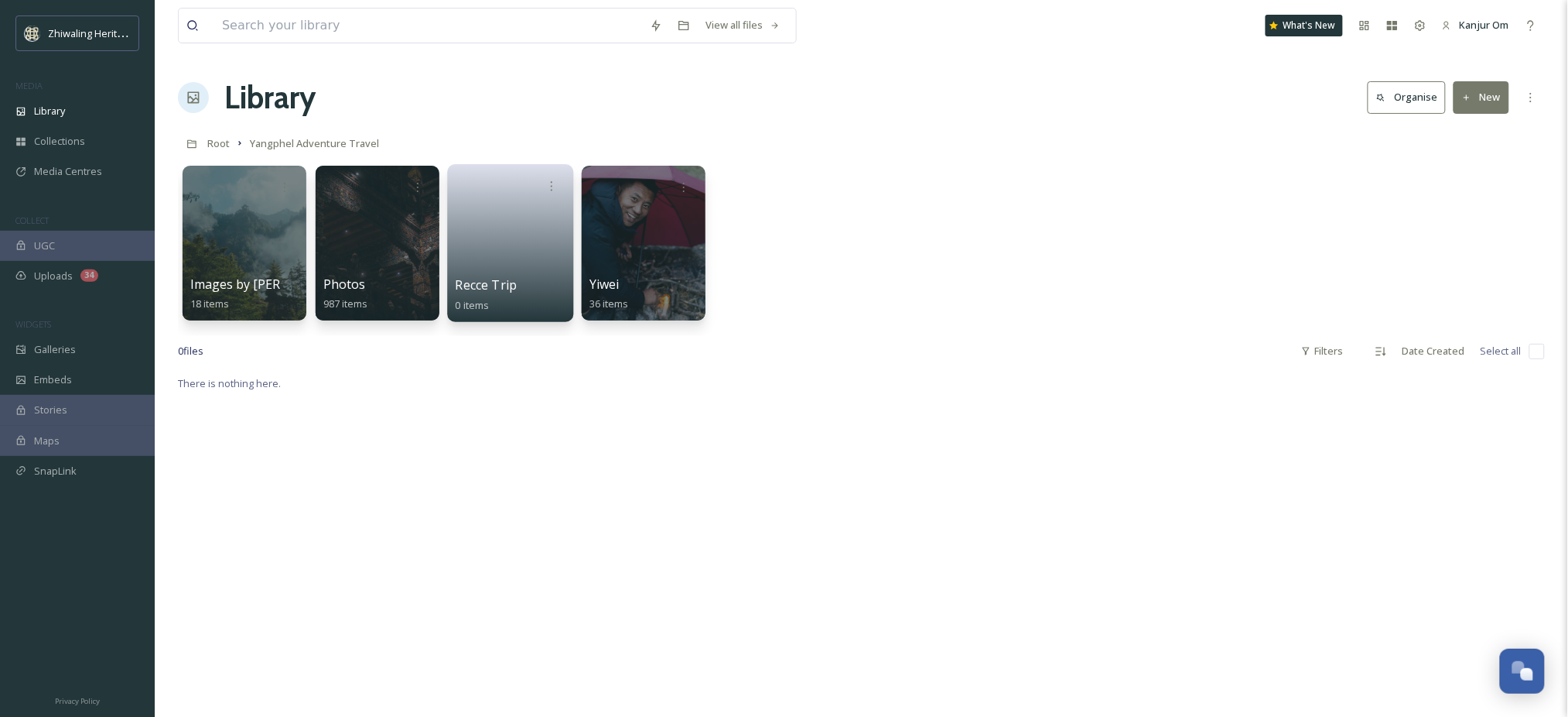
click at [544, 258] on link at bounding box center [511, 237] width 111 height 75
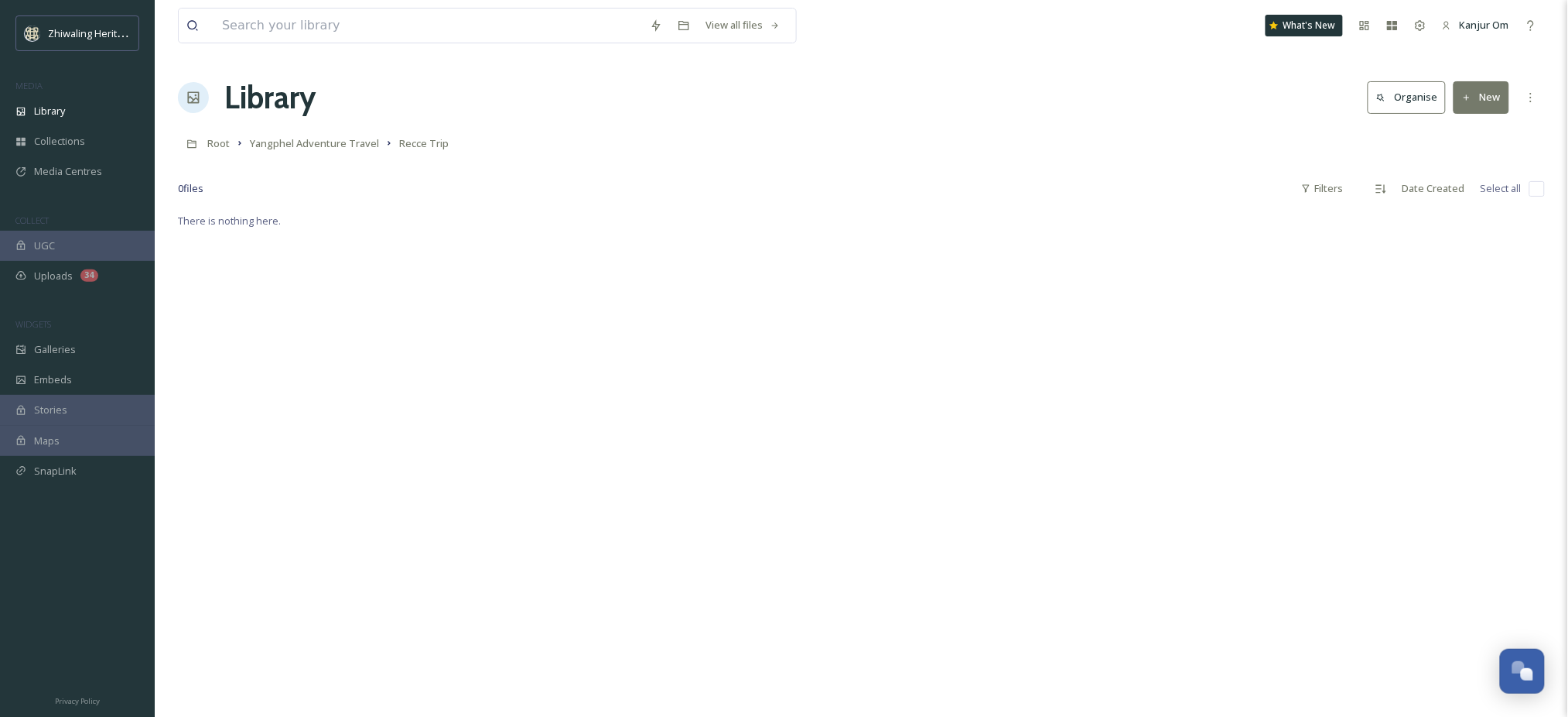
click at [740, 227] on div "There is nothing here." at bounding box center [861, 570] width 1367 height 717
click at [1483, 103] on button "New" at bounding box center [1482, 97] width 55 height 32
click at [1230, 268] on div "There is nothing here." at bounding box center [861, 570] width 1367 height 717
click at [1487, 118] on div "Library Organise New" at bounding box center [861, 98] width 1367 height 47
click at [1487, 107] on button "New" at bounding box center [1482, 97] width 55 height 32
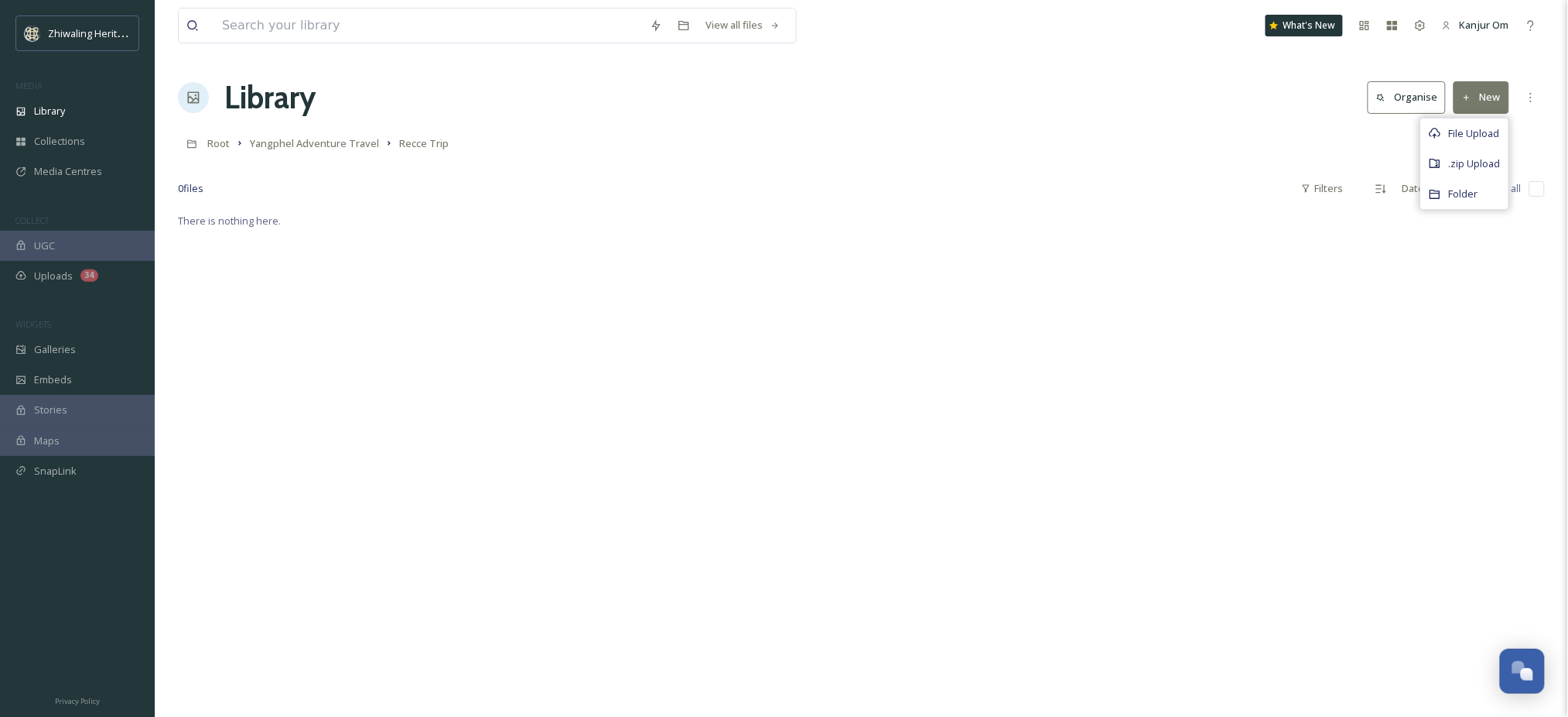
drag, startPoint x: 881, startPoint y: 91, endPoint x: 873, endPoint y: 127, distance: 36.9
click at [881, 92] on div "Library Organise New File Upload .zip Upload Folder" at bounding box center [861, 98] width 1367 height 47
click at [43, 107] on span "Library" at bounding box center [50, 110] width 31 height 14
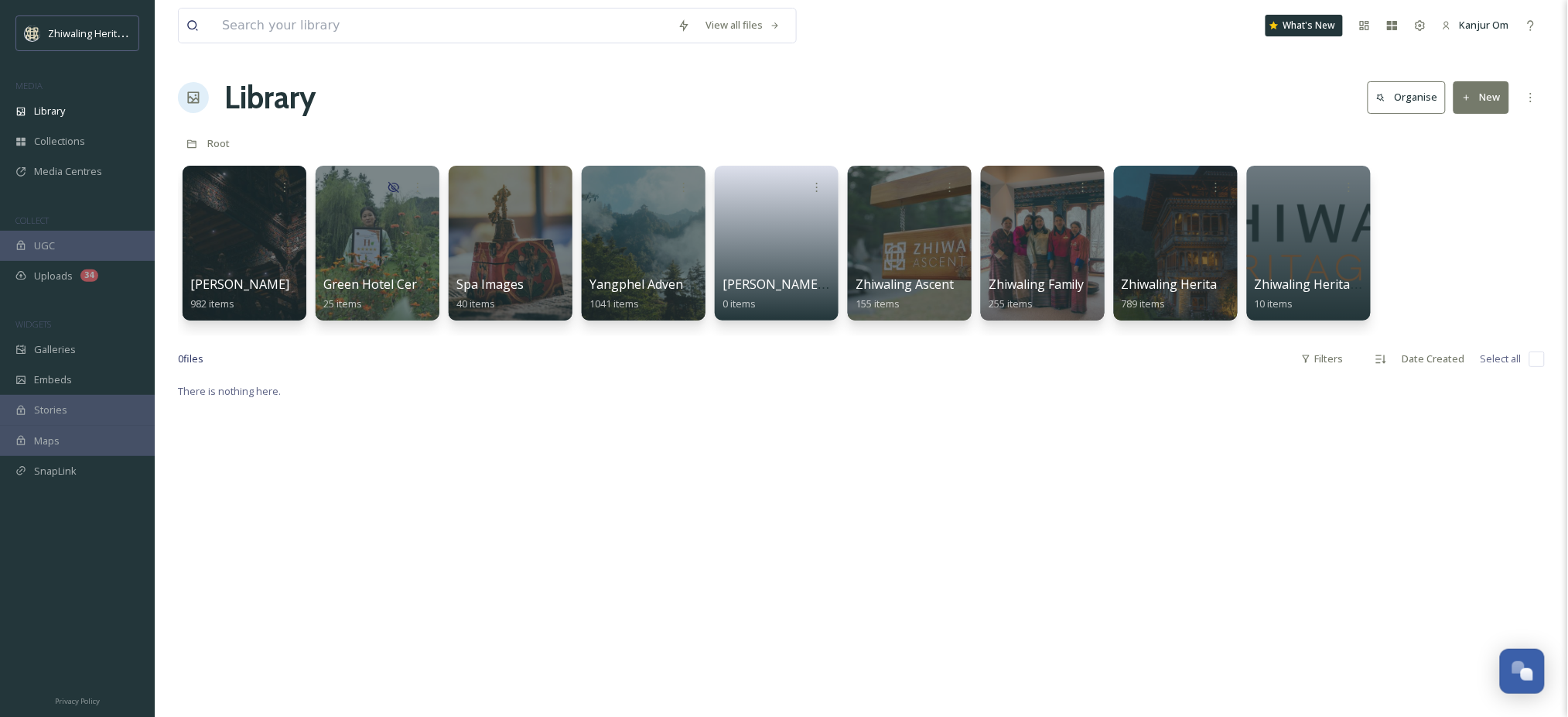
click at [658, 234] on div at bounding box center [644, 242] width 126 height 158
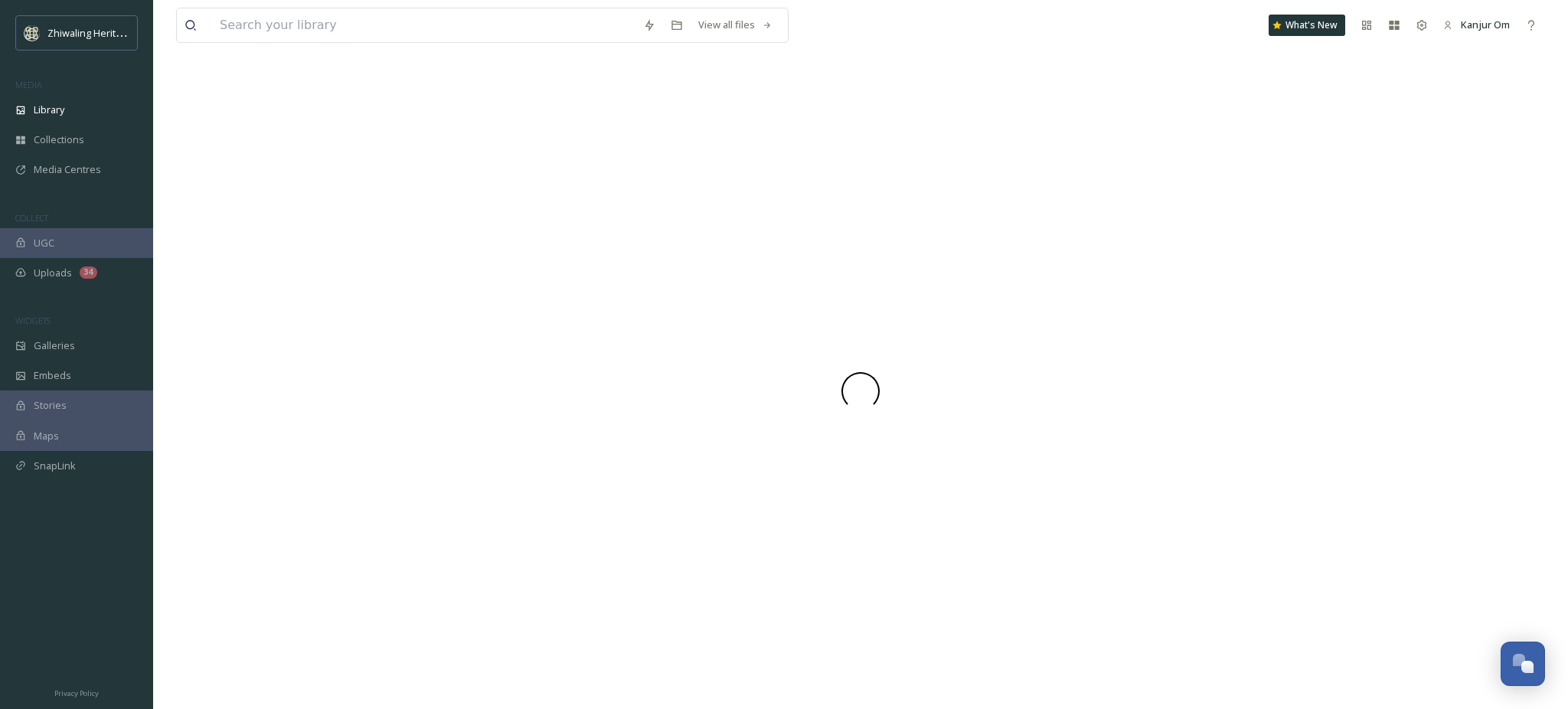
click at [651, 231] on div at bounding box center [861, 391] width 1369 height 635
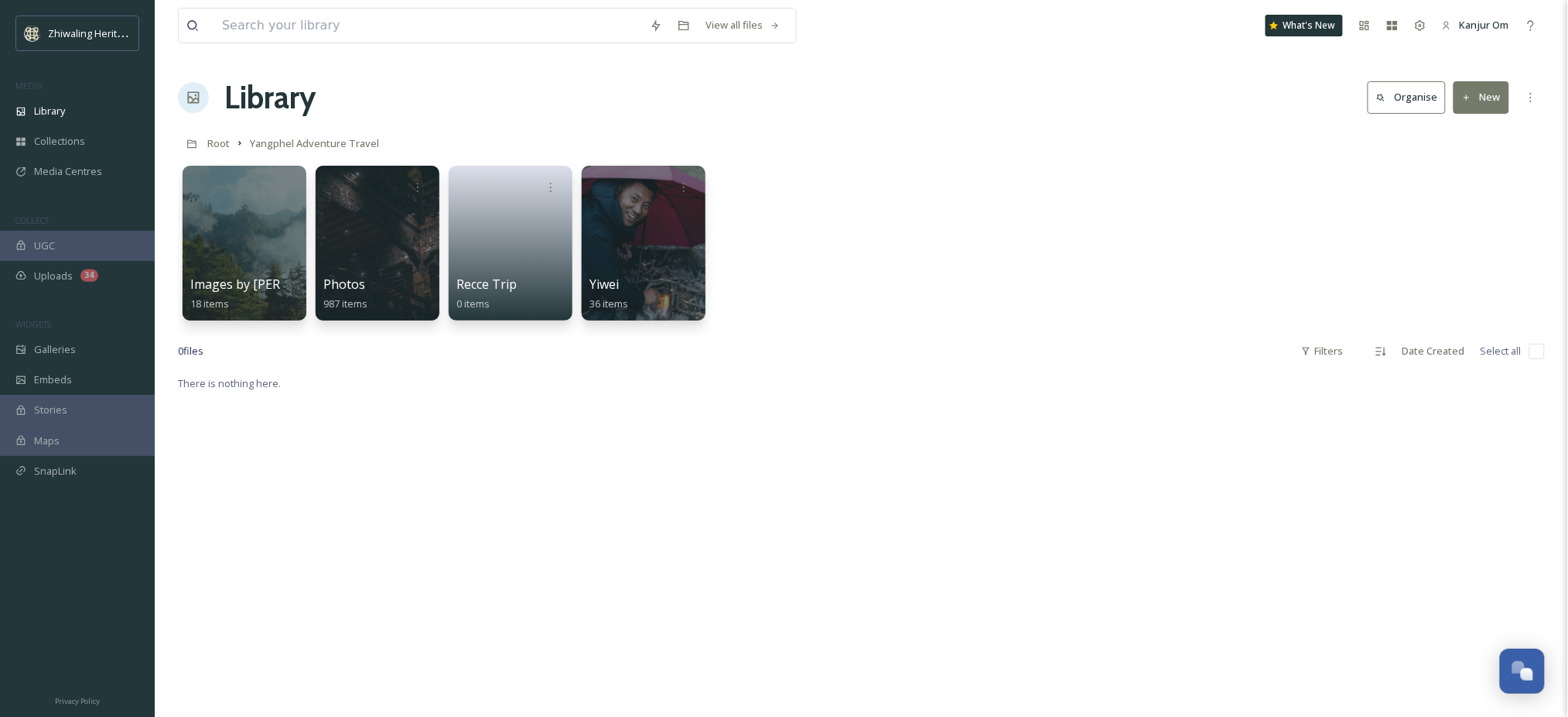
click at [900, 219] on div "Images by Anthony and Yvi 18 items Photos 987 items Recce Trip 0 items Yiwei 36…" at bounding box center [861, 247] width 1367 height 178
click at [504, 249] on link at bounding box center [511, 237] width 111 height 75
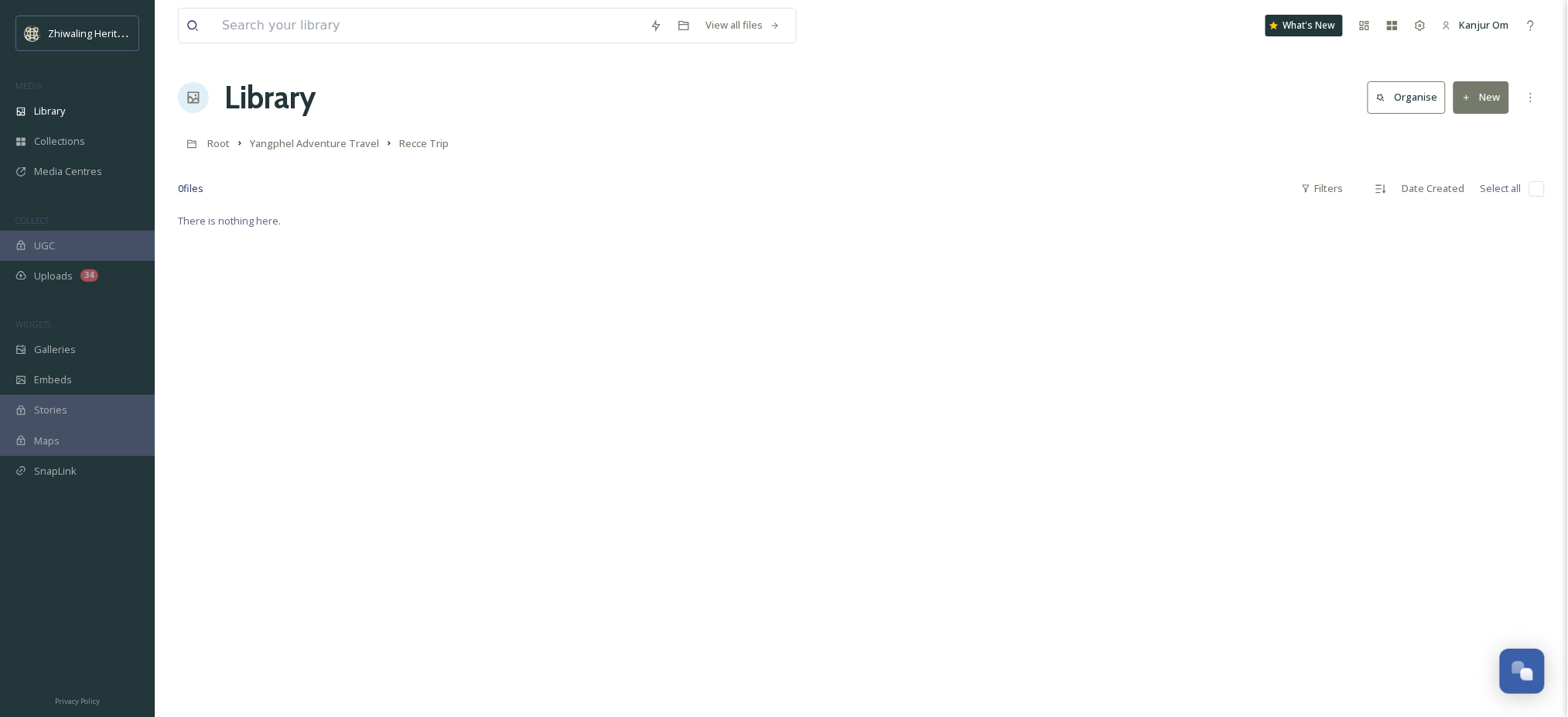
click at [1467, 101] on icon at bounding box center [1467, 98] width 11 height 11
click at [1455, 187] on span "Folder" at bounding box center [1464, 193] width 30 height 14
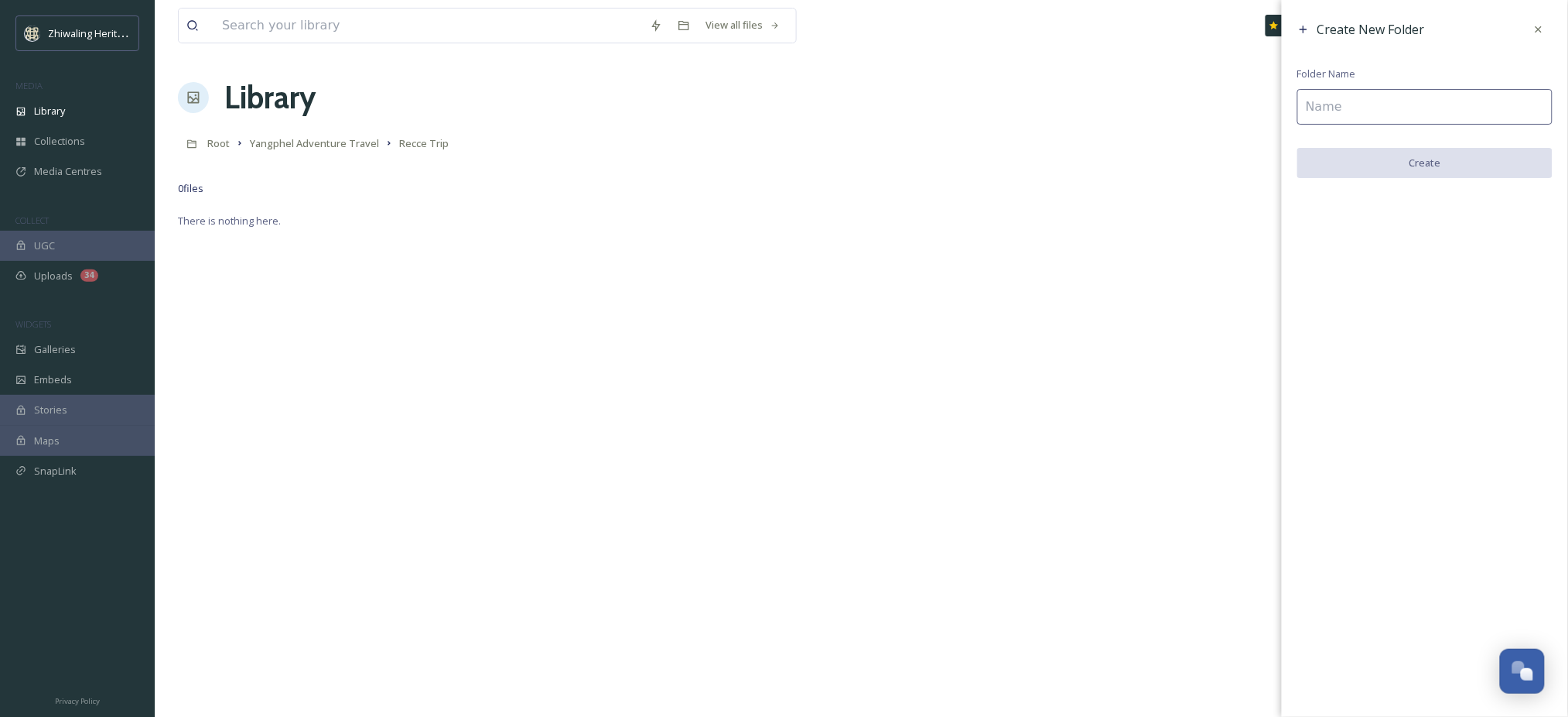
click at [1399, 112] on input at bounding box center [1424, 106] width 255 height 35
click at [1056, 120] on div "Library Organise New" at bounding box center [861, 98] width 1367 height 47
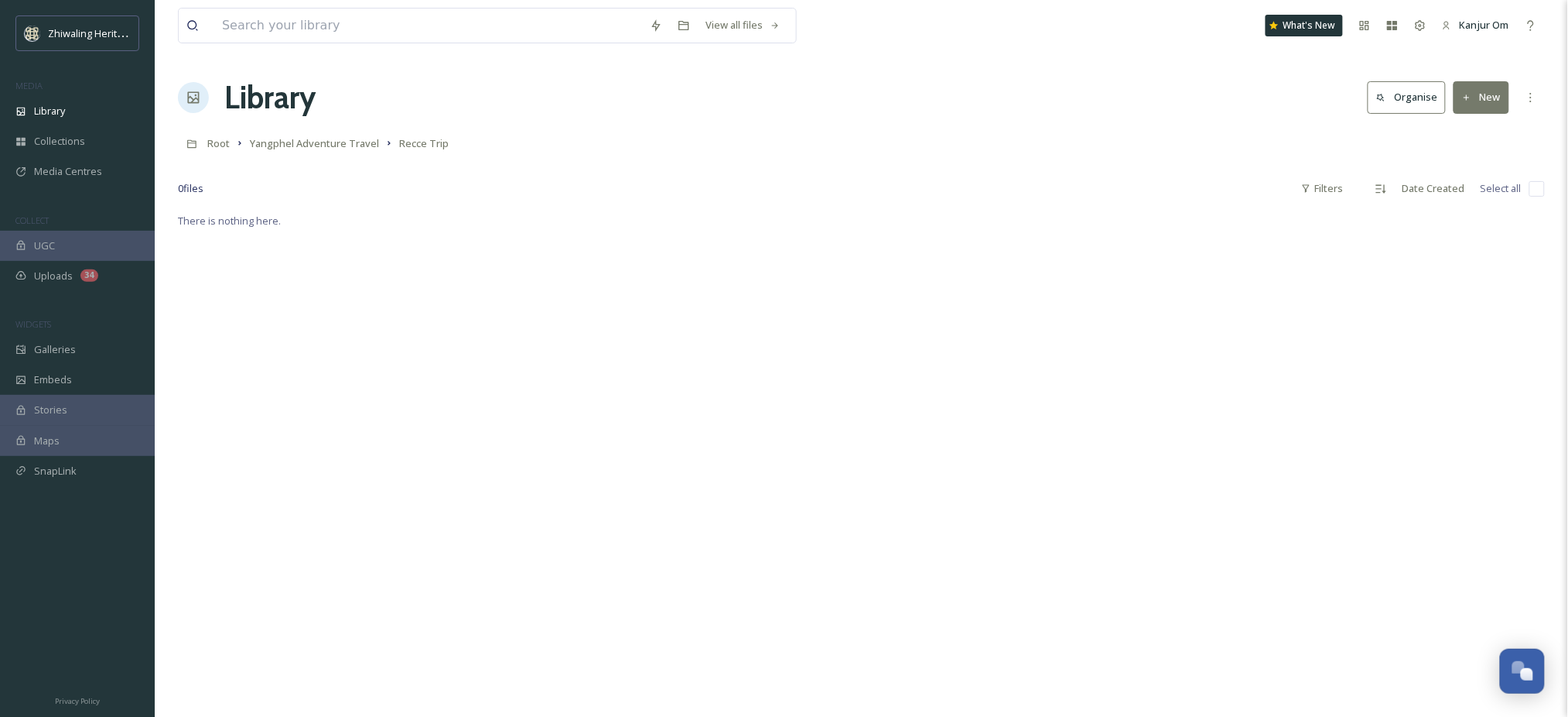
click at [794, 183] on div "0 file s Filters Date Created Select all" at bounding box center [861, 189] width 1367 height 31
click at [88, 267] on div "Uploads 34" at bounding box center [77, 277] width 155 height 31
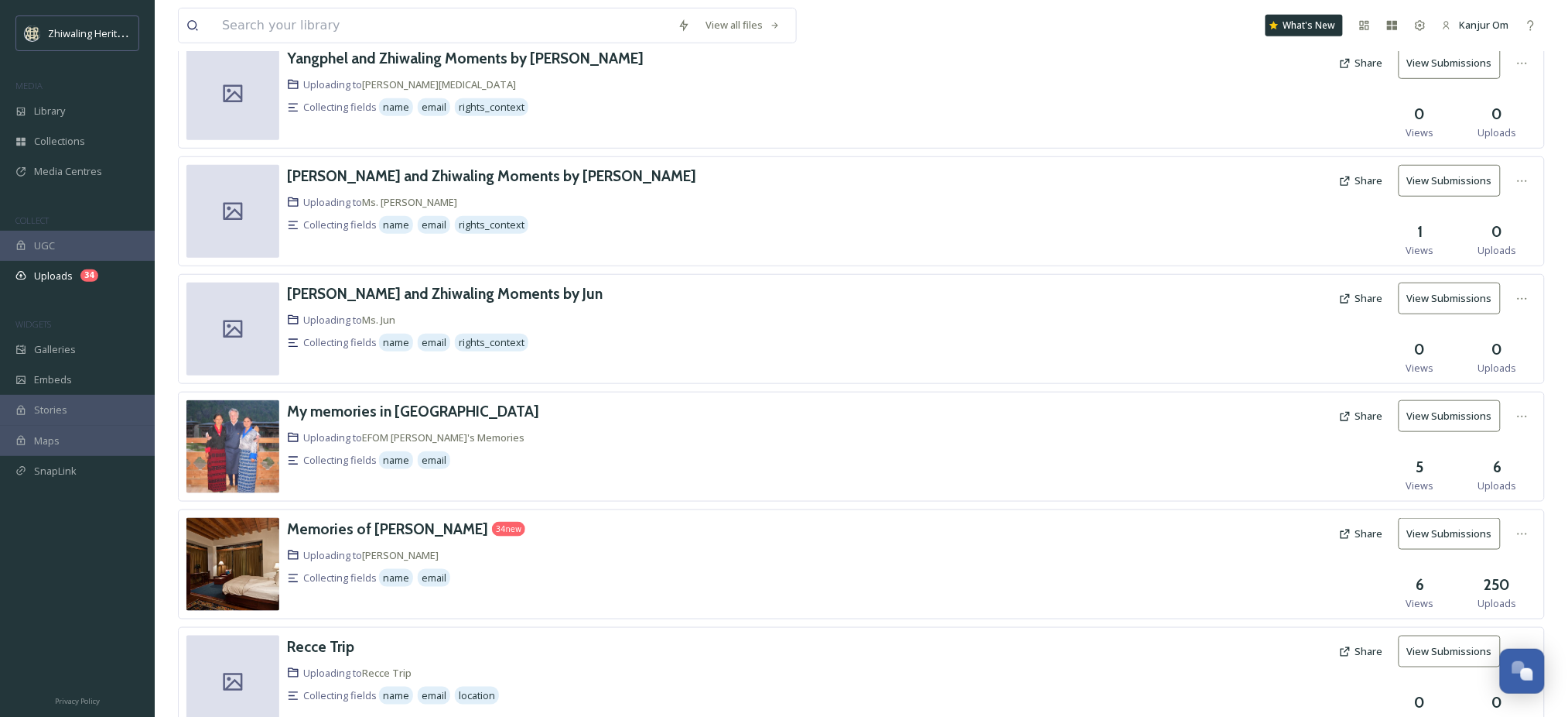
scroll to position [407, 0]
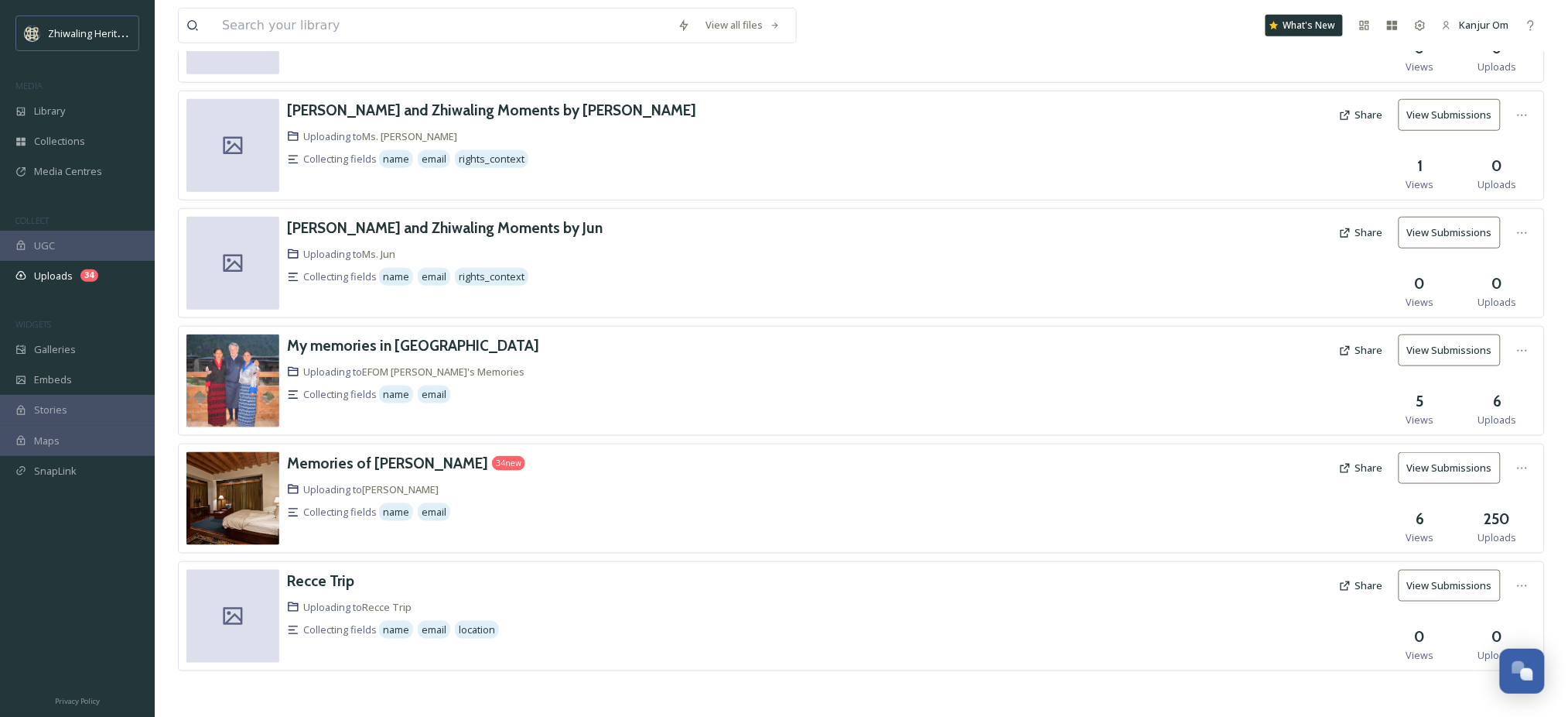
click at [1461, 468] on button "View Submissions" at bounding box center [1449, 467] width 102 height 32
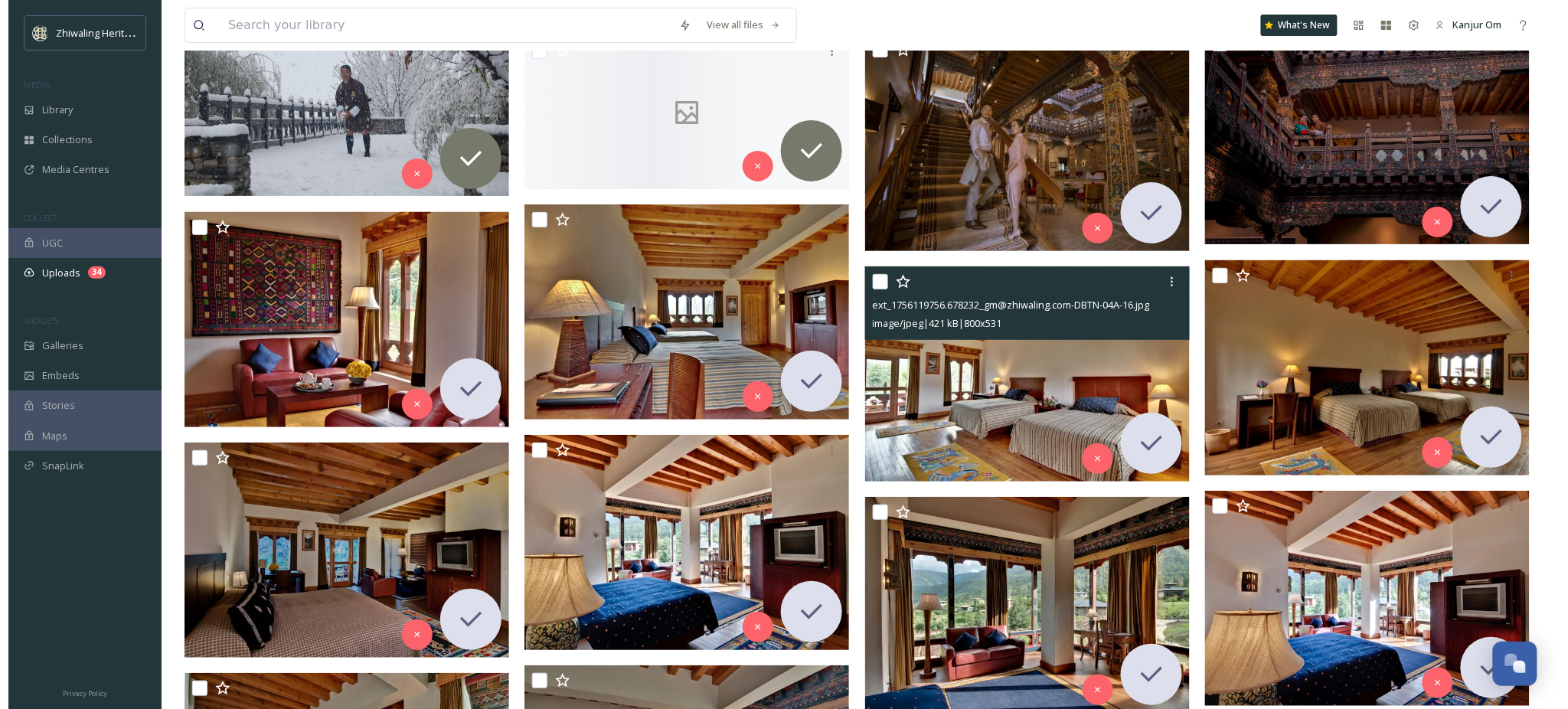
scroll to position [1985, 0]
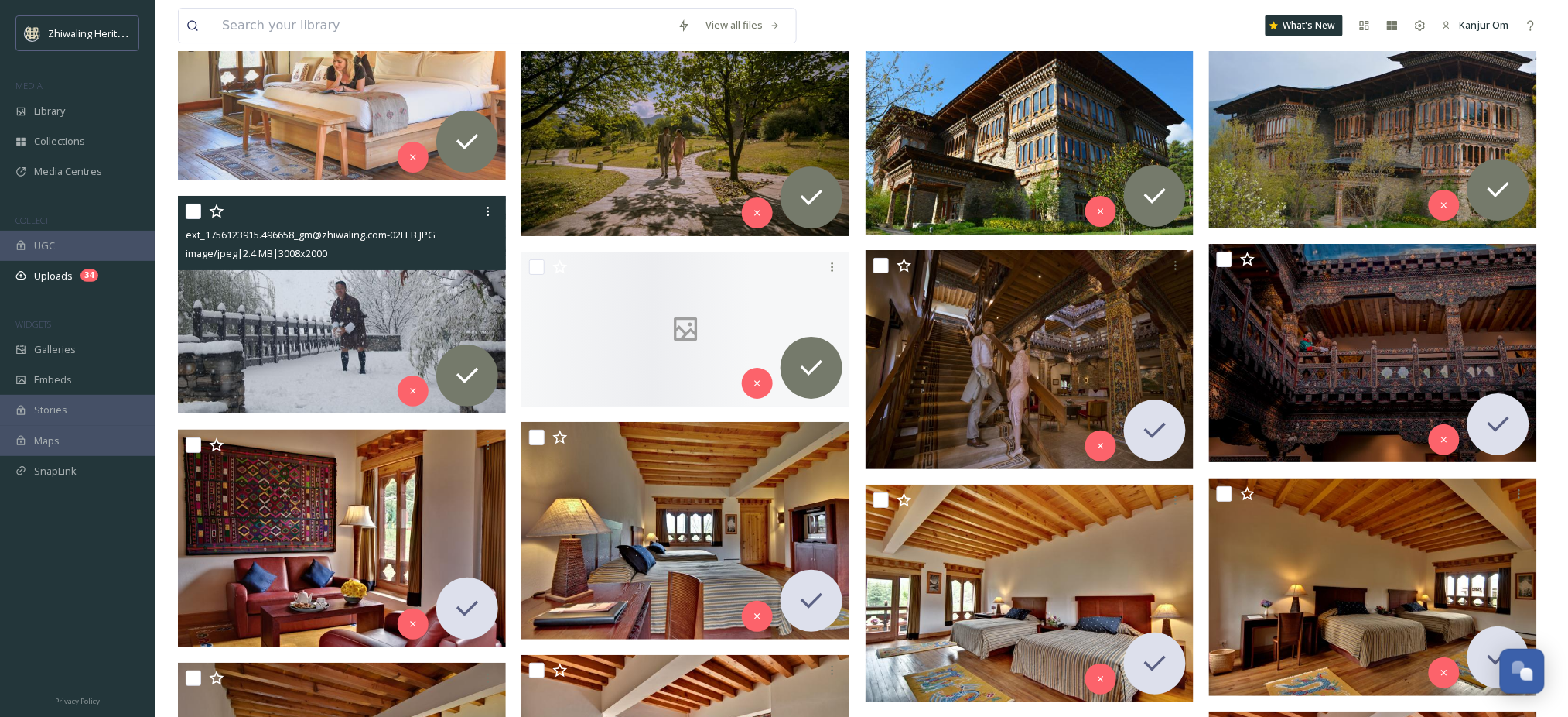
click at [325, 323] on img at bounding box center [342, 305] width 328 height 218
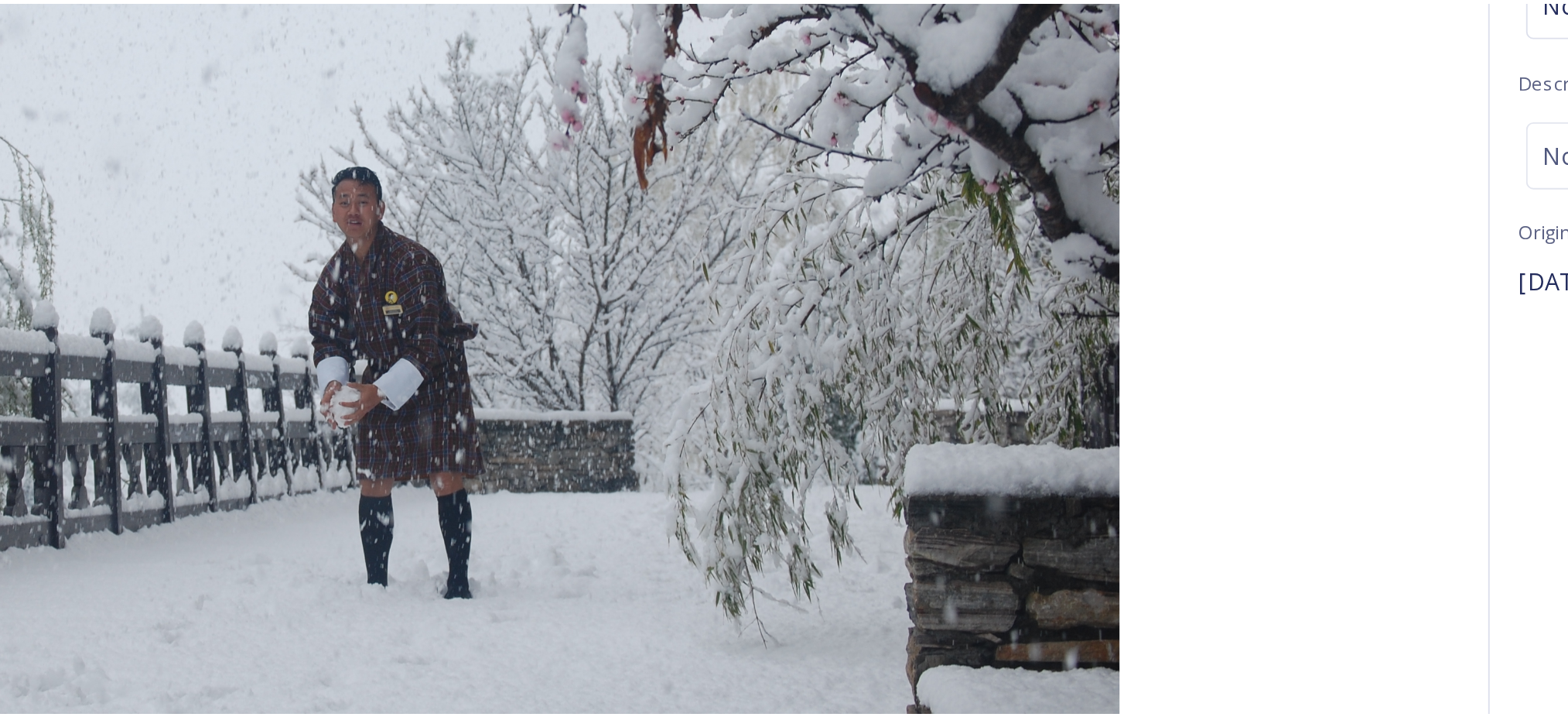
scroll to position [2007, 0]
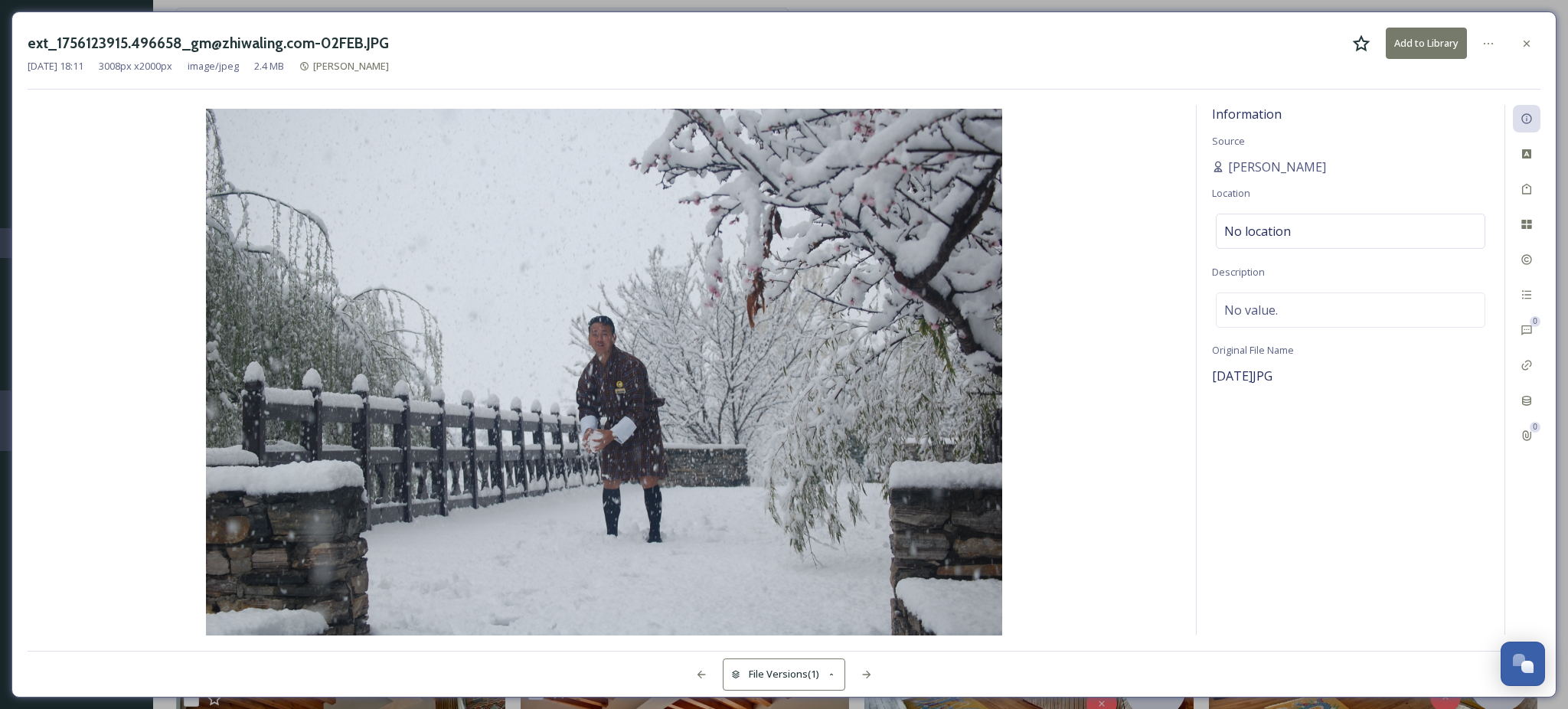
click at [1530, 41] on icon at bounding box center [1526, 44] width 12 height 12
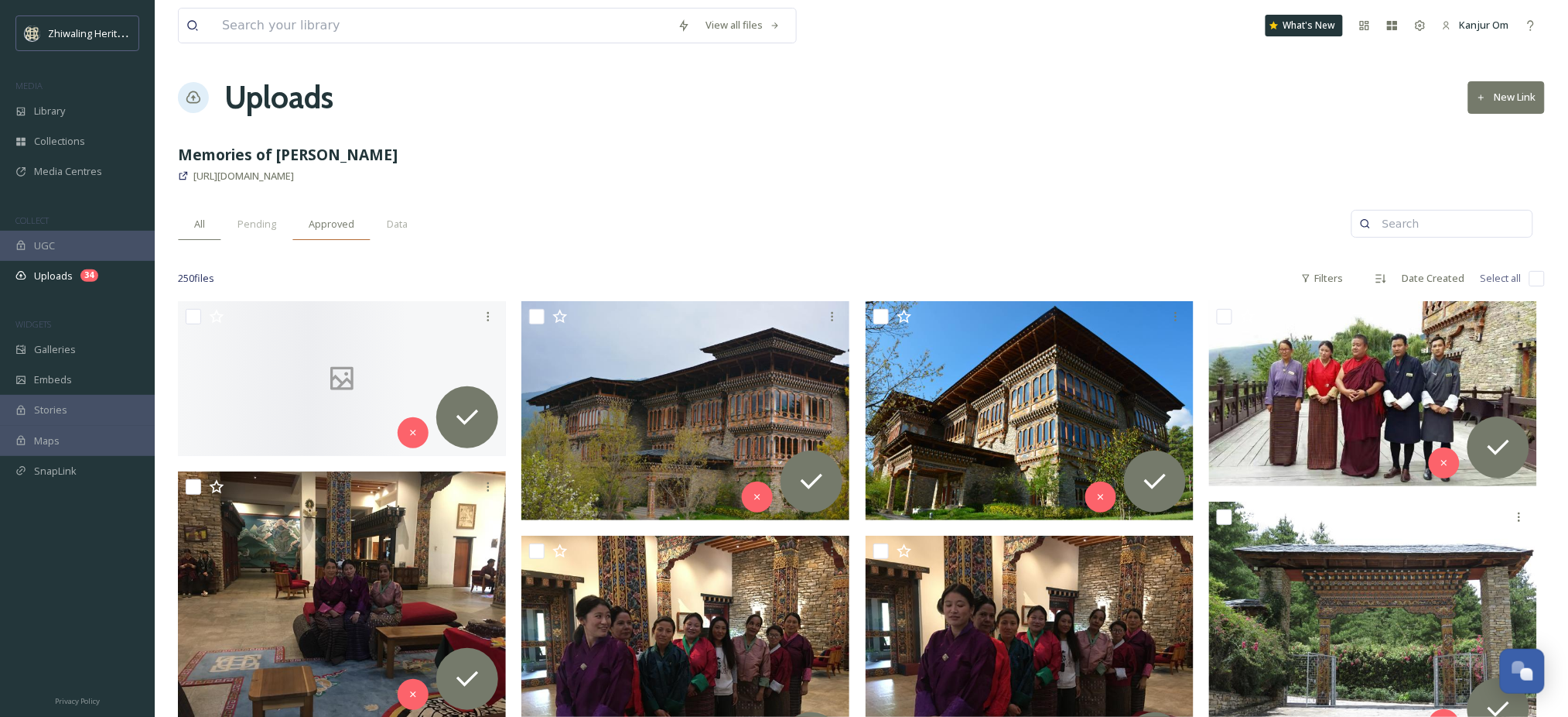
click at [321, 236] on div "Approved" at bounding box center [332, 224] width 78 height 32
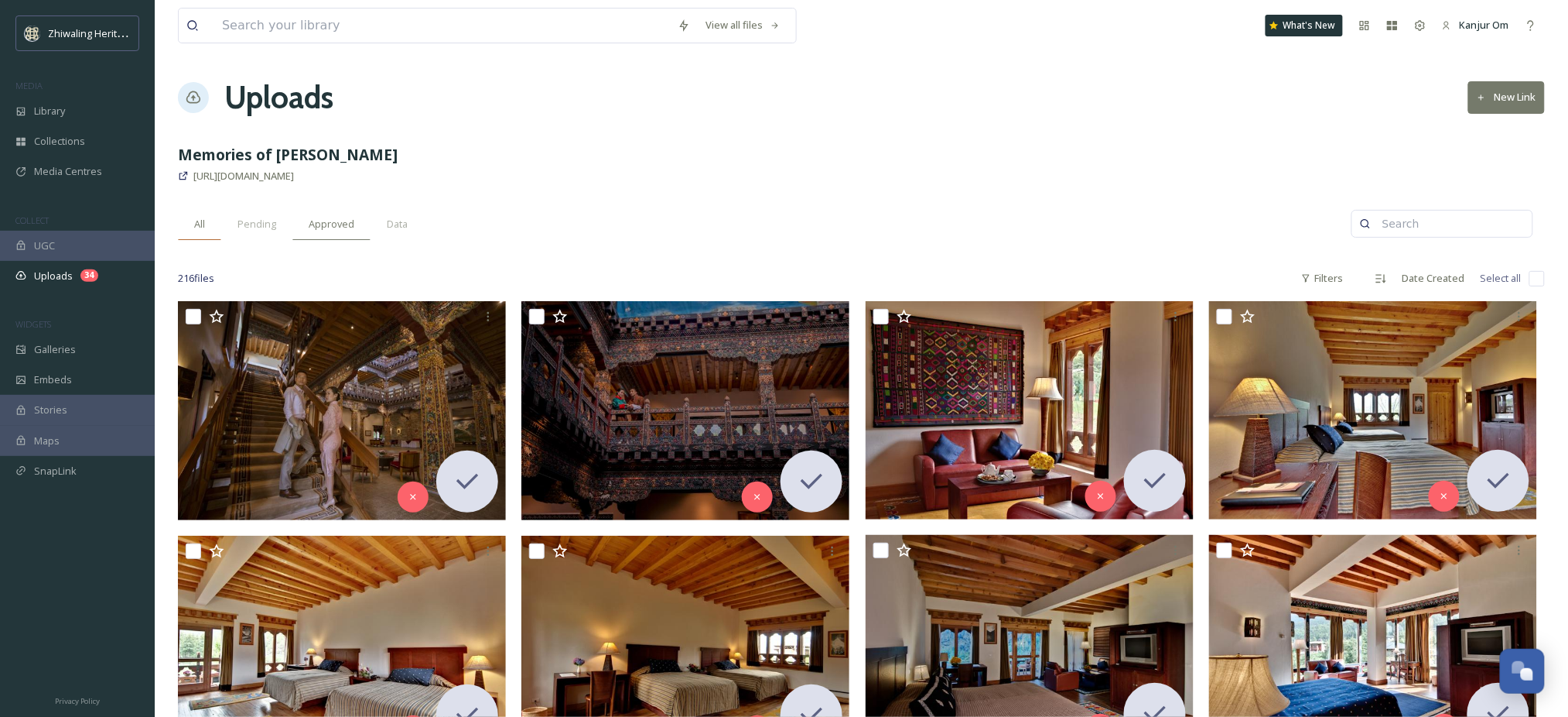
click at [192, 218] on div "All" at bounding box center [199, 224] width 43 height 32
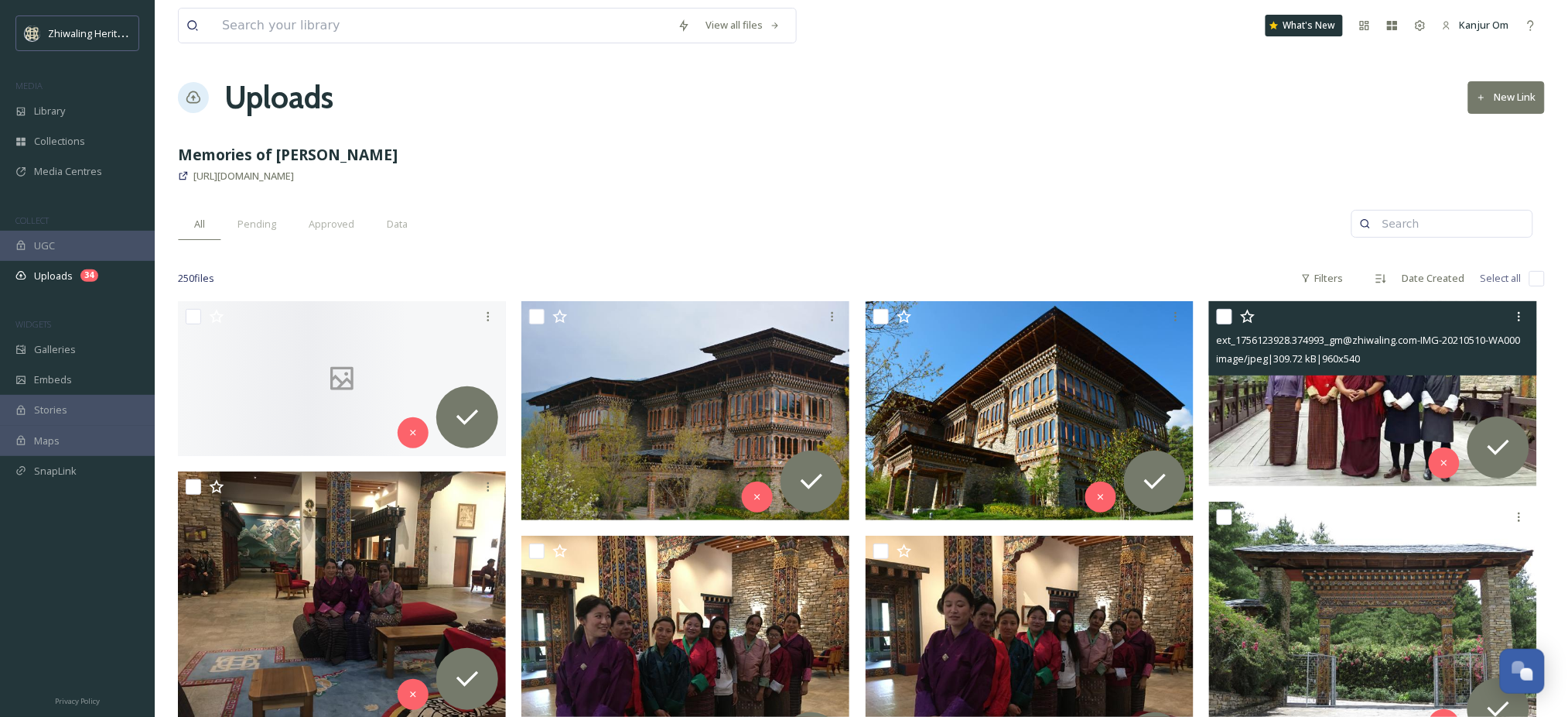
click at [1318, 411] on img at bounding box center [1373, 393] width 328 height 185
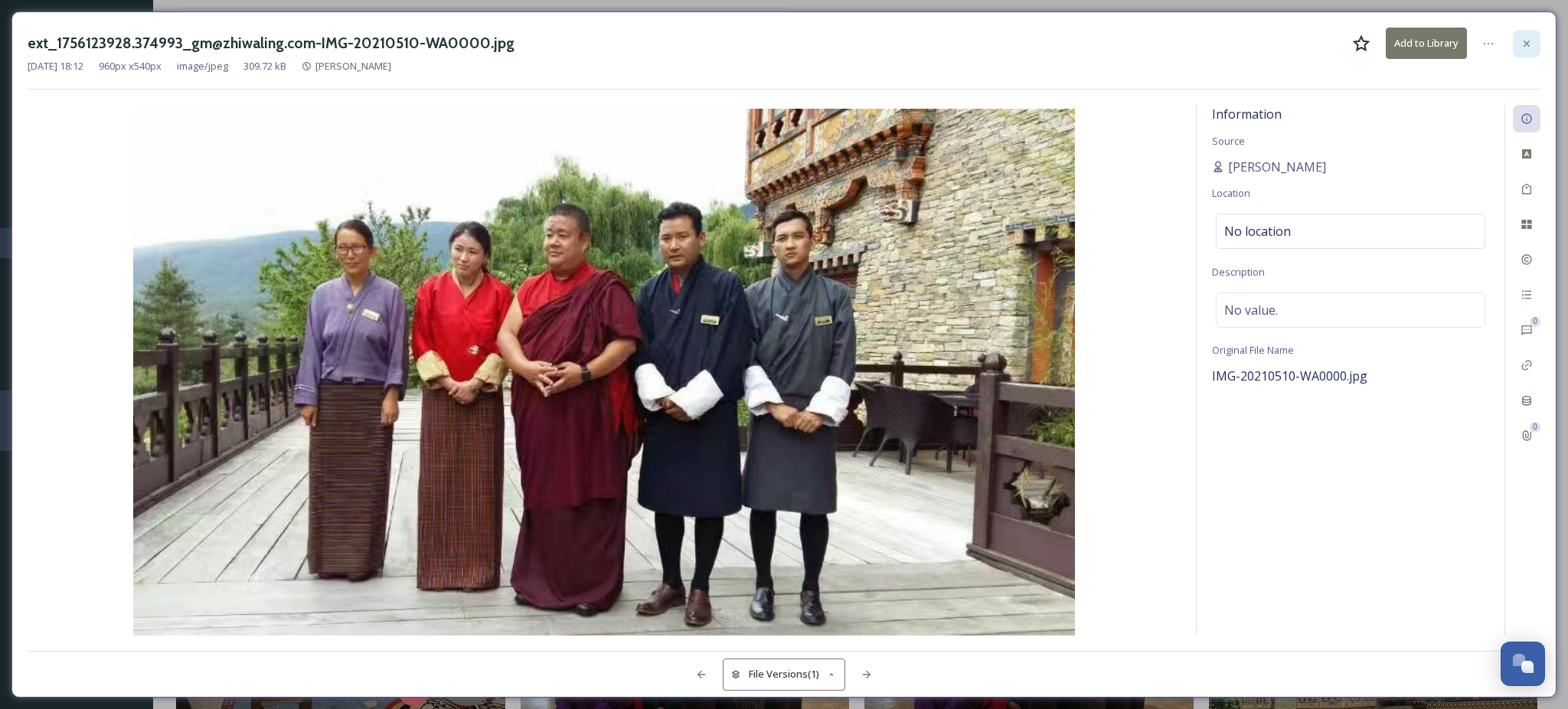
click at [1524, 57] on div at bounding box center [1526, 44] width 27 height 27
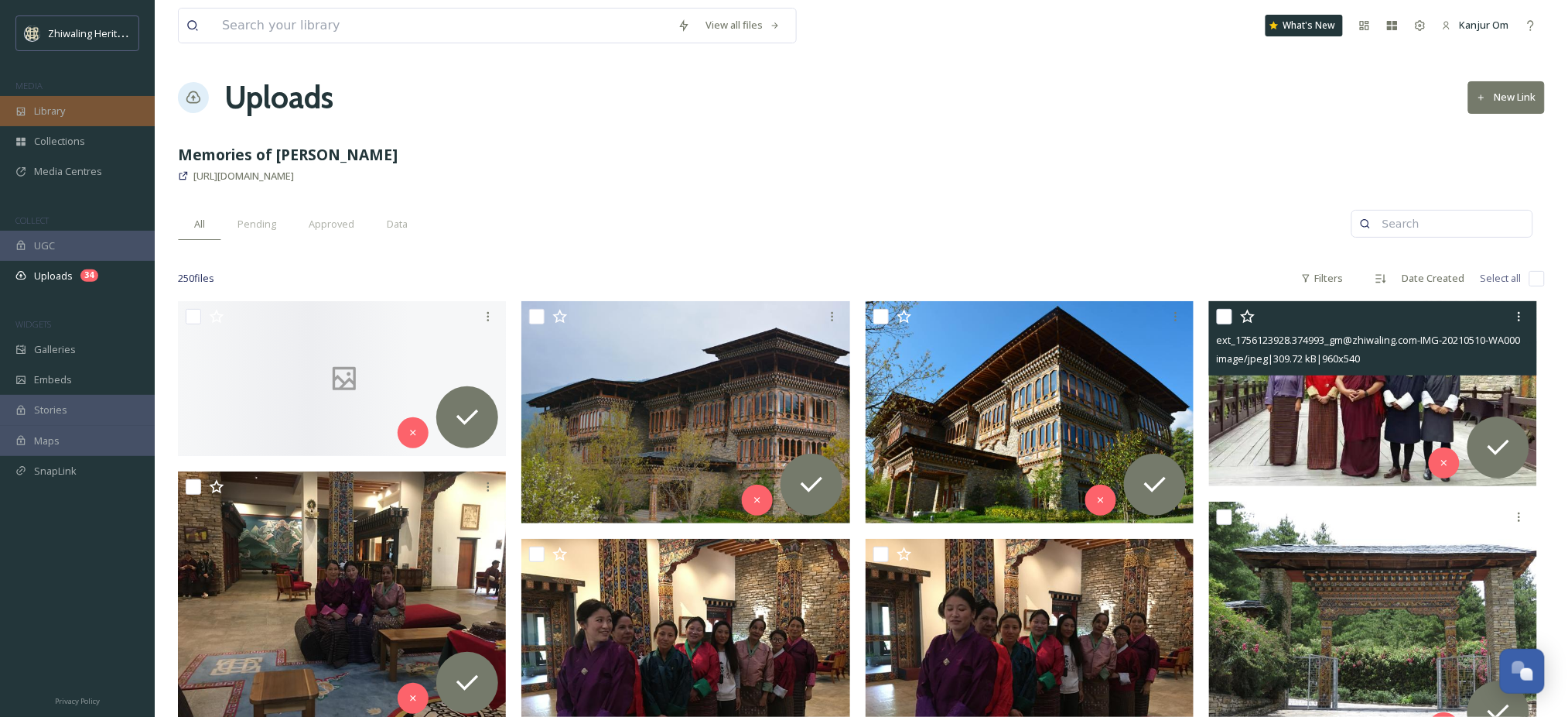
click at [92, 100] on div "Library" at bounding box center [77, 111] width 155 height 31
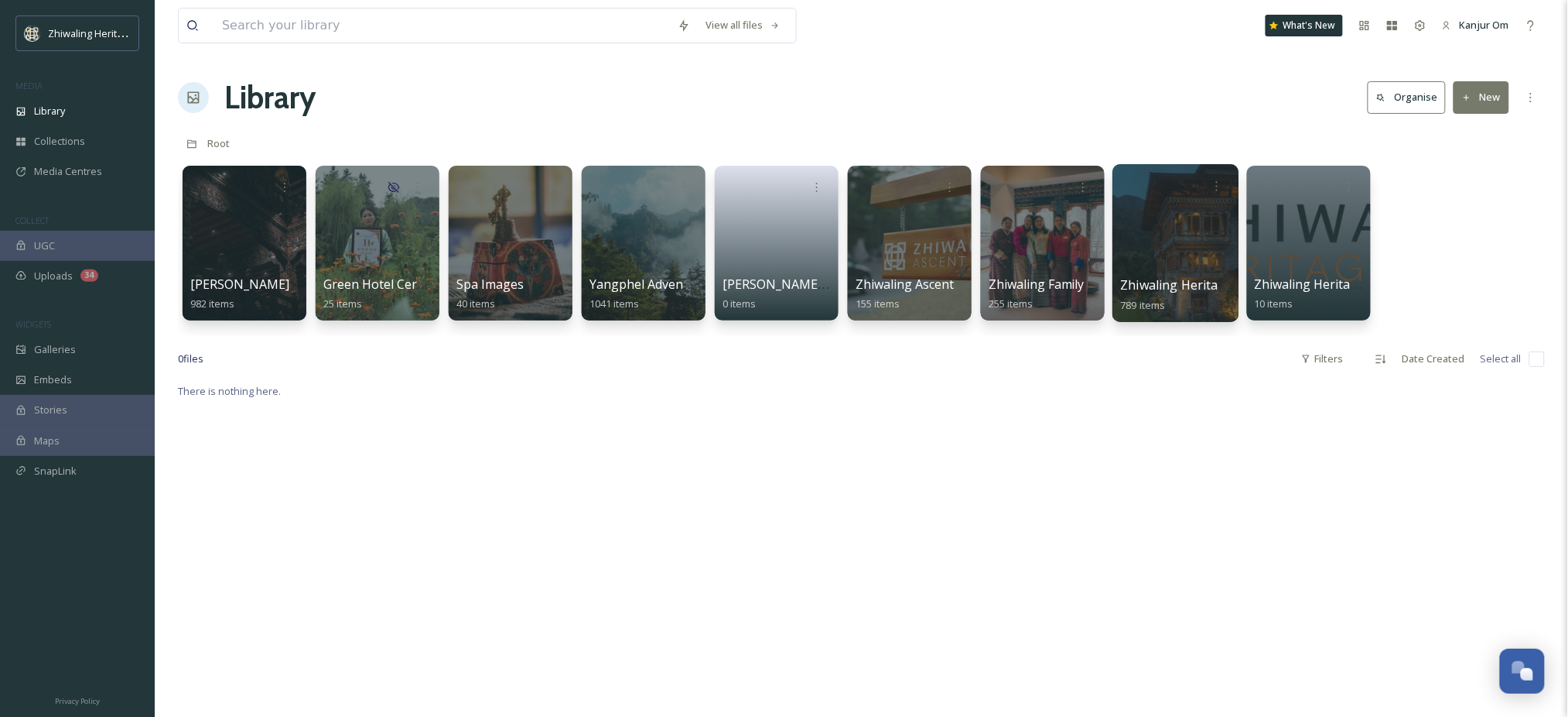
click at [1193, 265] on div at bounding box center [1176, 242] width 126 height 158
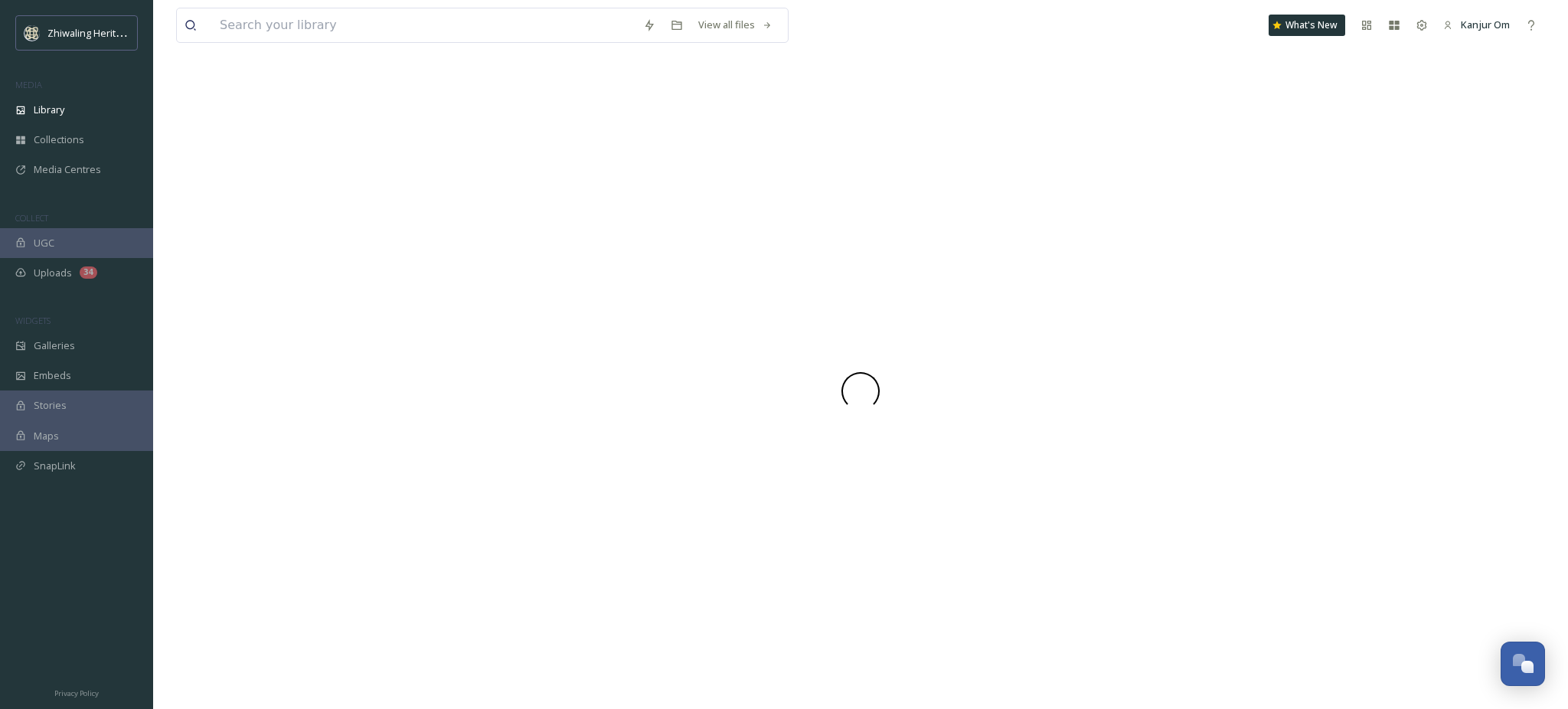
click at [1181, 262] on div at bounding box center [861, 391] width 1369 height 635
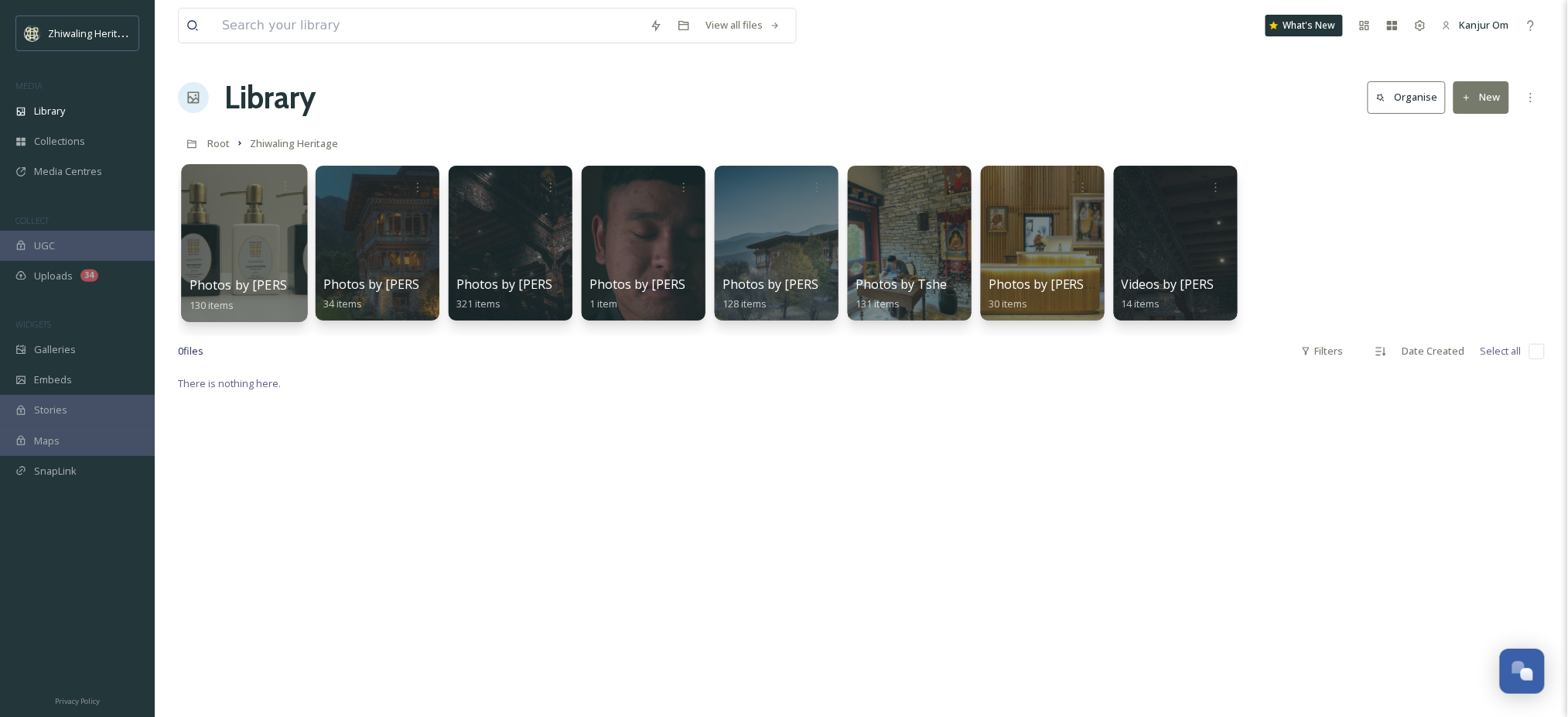
click at [242, 259] on div at bounding box center [244, 242] width 126 height 158
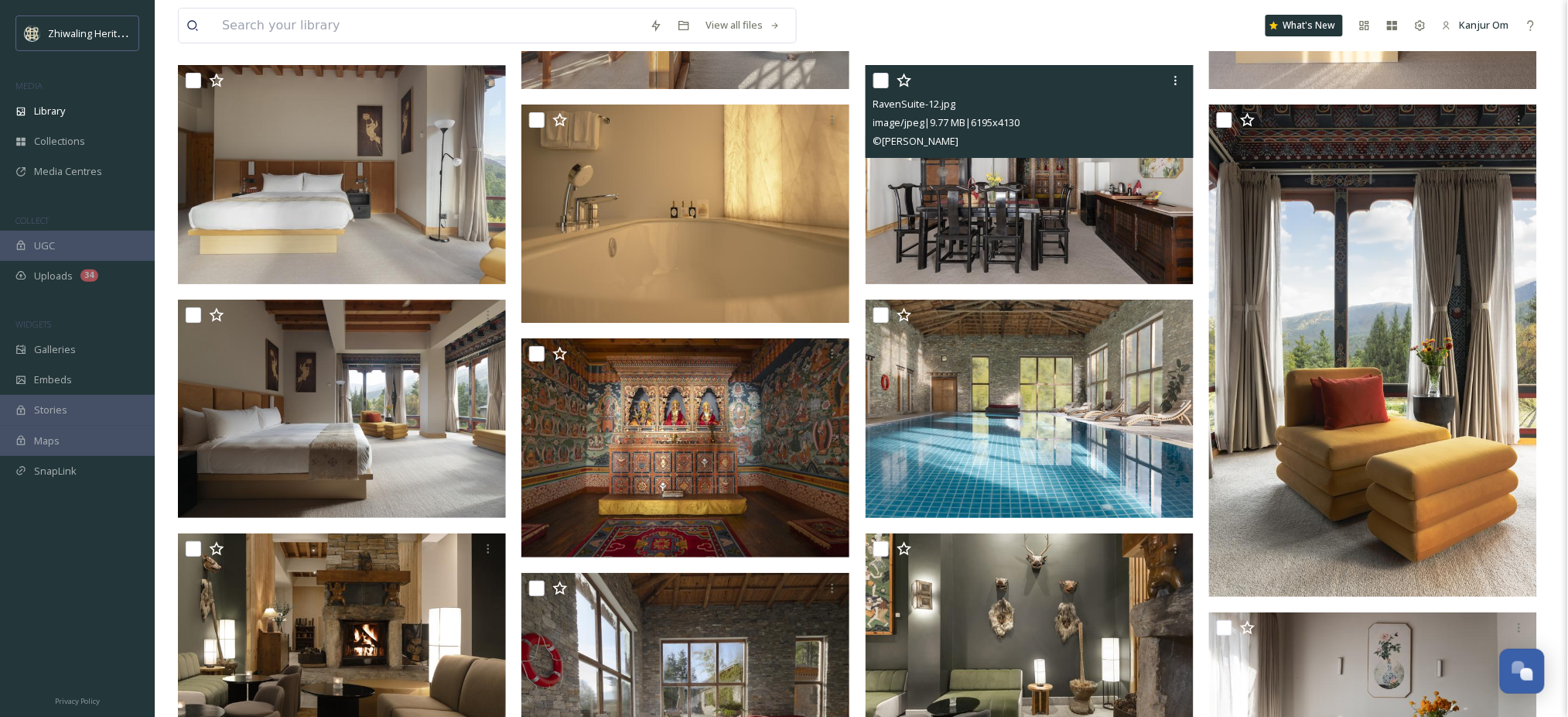
scroll to position [1961, 0]
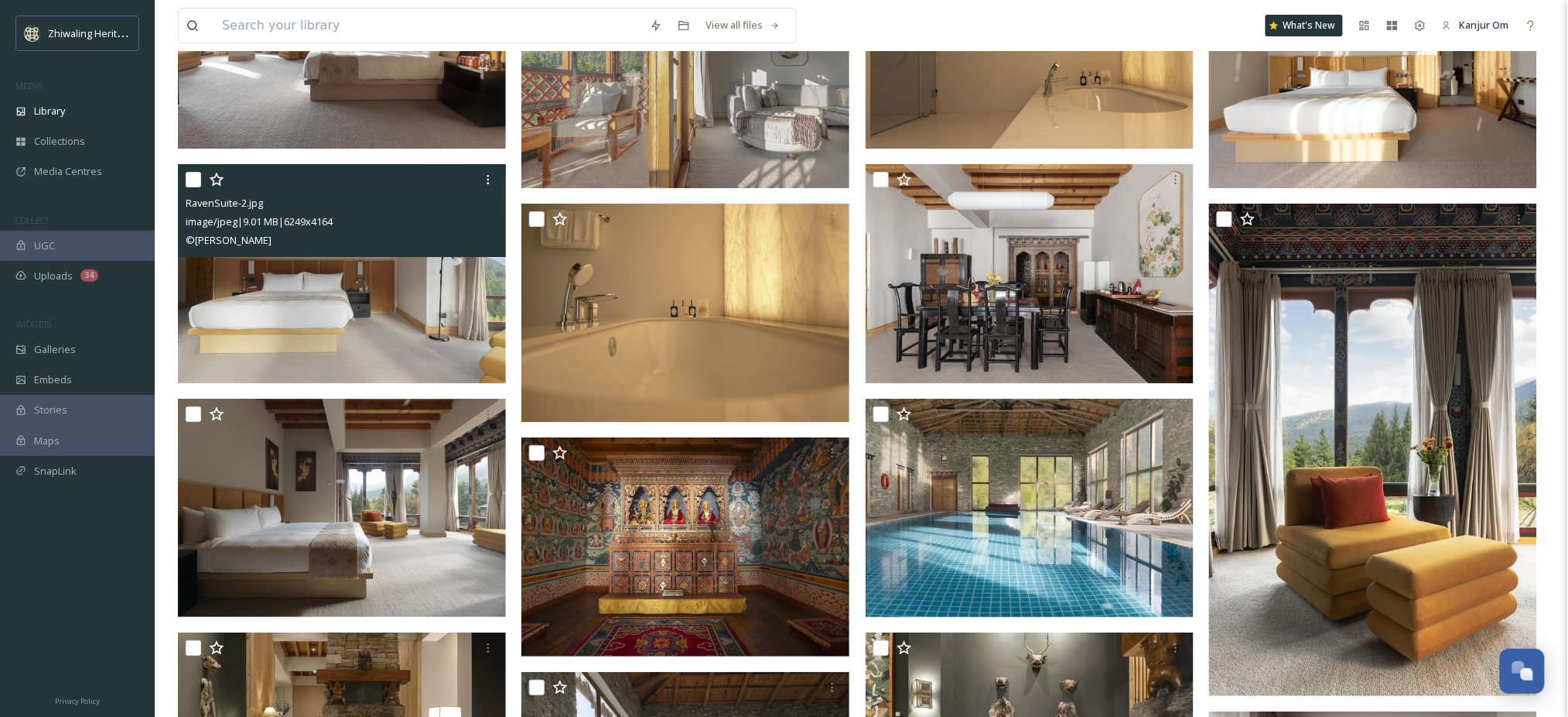
click at [320, 356] on img at bounding box center [342, 273] width 328 height 218
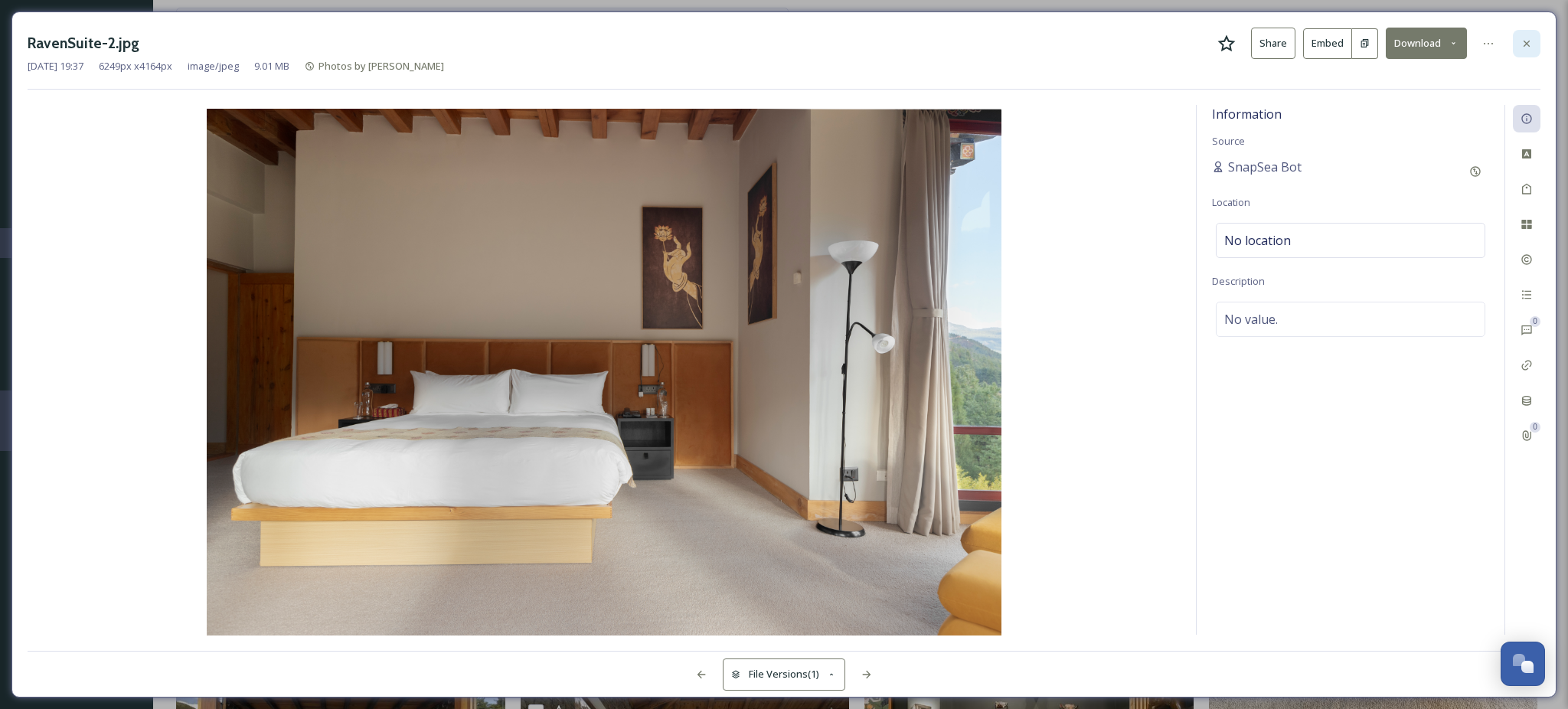
click at [1530, 43] on icon at bounding box center [1526, 44] width 12 height 12
